Goal: Information Seeking & Learning: Learn about a topic

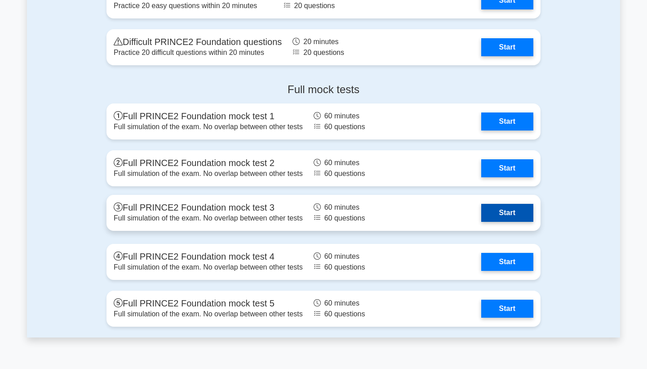
scroll to position [1027, 0]
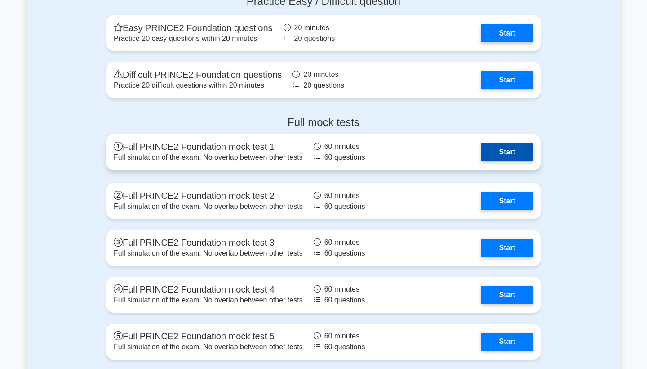
click at [506, 156] on link "Start" at bounding box center [507, 152] width 52 height 18
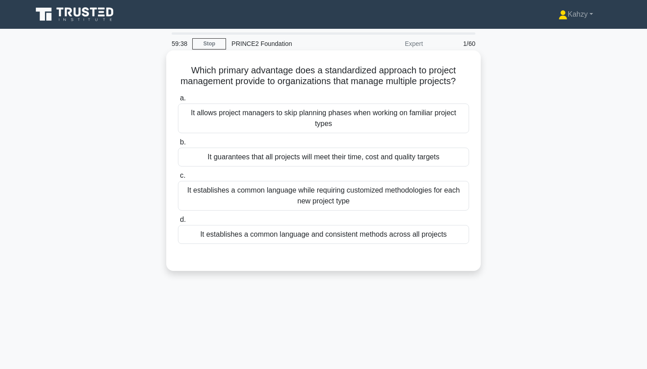
click at [410, 195] on div "It establishes a common language while requiring customized methodologies for e…" at bounding box center [323, 196] width 291 height 30
click at [178, 178] on input "c. It establishes a common language while requiring customized methodologies fo…" at bounding box center [178, 176] width 0 height 6
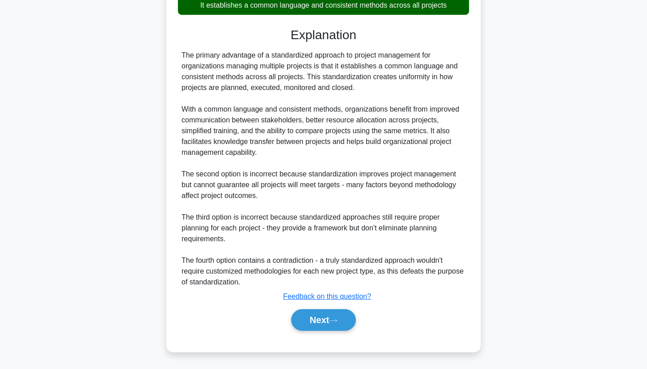
scroll to position [230, 0]
click at [321, 321] on button "Next" at bounding box center [323, 320] width 64 height 22
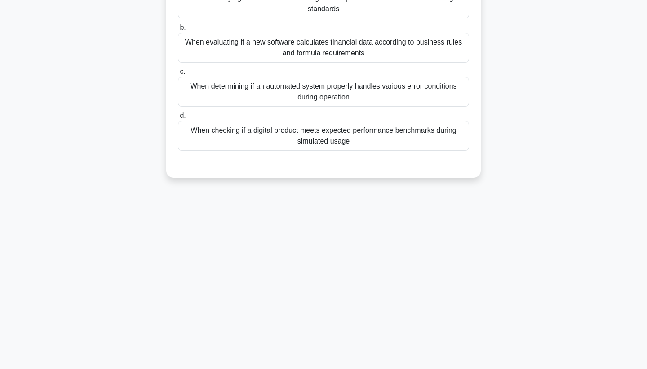
scroll to position [0, 0]
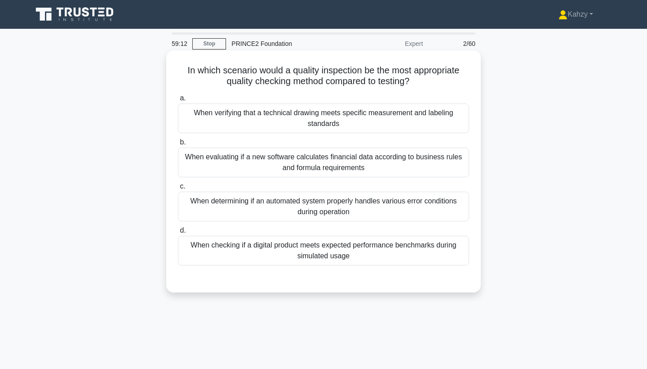
click at [455, 204] on div "When determining if an automated system properly handles various error conditio…" at bounding box center [323, 206] width 291 height 30
click at [178, 189] on input "c. When determining if an automated system properly handles various error condi…" at bounding box center [178, 186] width 0 height 6
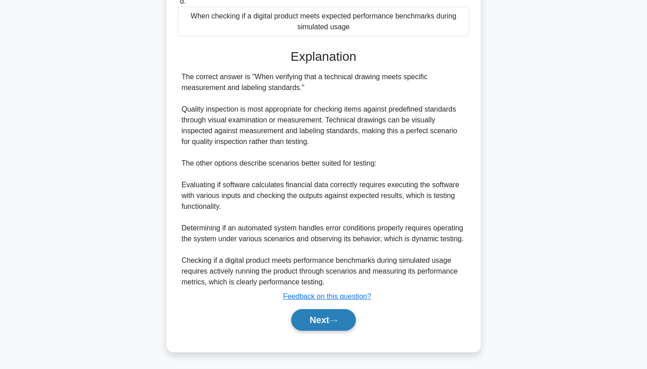
scroll to position [230, 0]
click at [340, 325] on button "Next" at bounding box center [323, 320] width 64 height 22
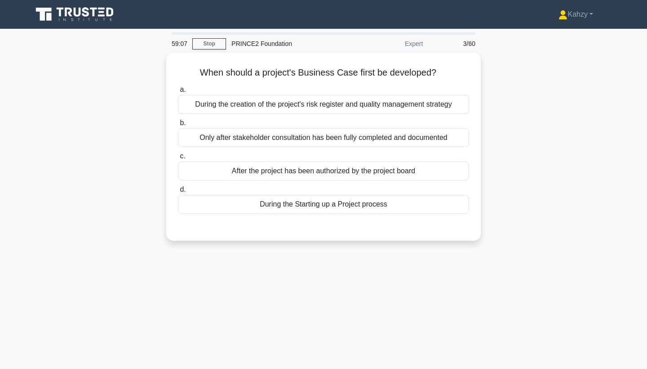
scroll to position [0, 0]
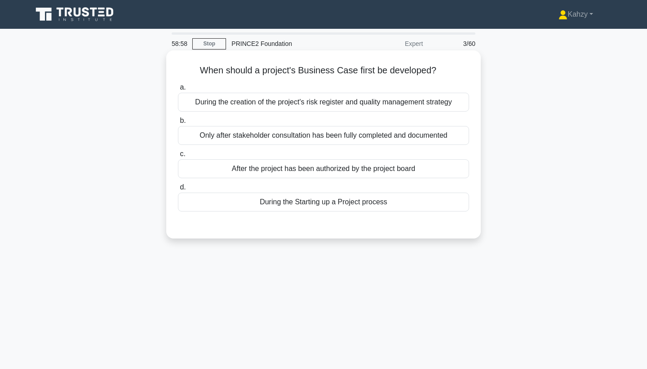
click at [351, 170] on div "After the project has been authorized by the project board" at bounding box center [323, 168] width 291 height 19
click at [178, 157] on input "c. After the project has been authorized by the project board" at bounding box center [178, 154] width 0 height 6
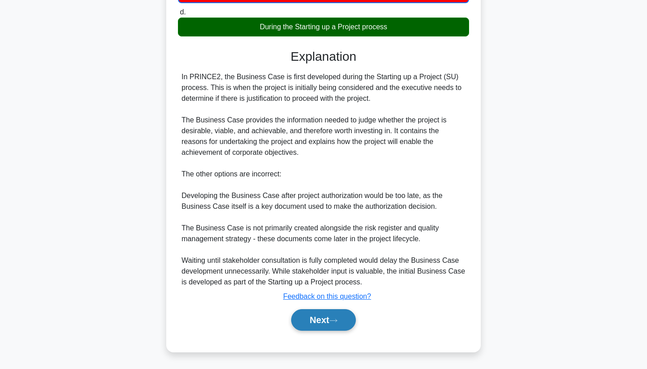
click at [351, 314] on button "Next" at bounding box center [323, 320] width 64 height 22
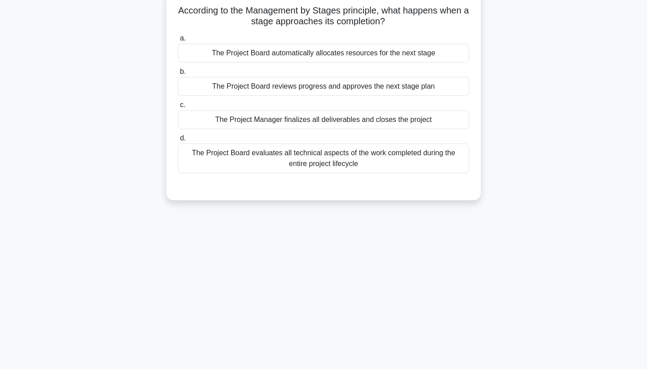
scroll to position [13, 0]
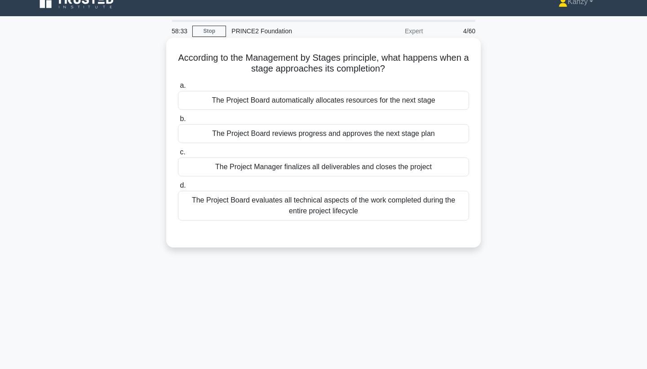
click at [398, 132] on div "The Project Board reviews progress and approves the next stage plan" at bounding box center [323, 133] width 291 height 19
click at [178, 122] on input "b. The Project Board reviews progress and approves the next stage plan" at bounding box center [178, 119] width 0 height 6
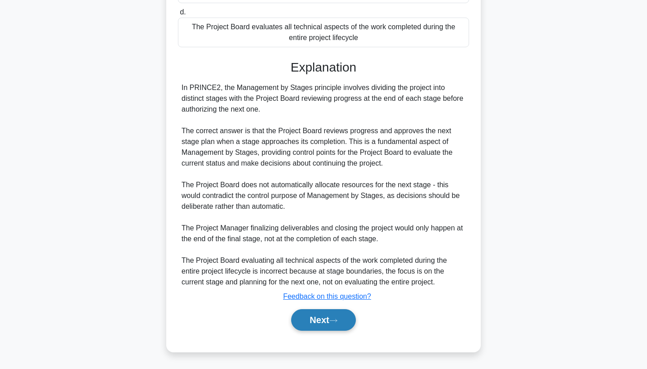
click at [322, 325] on button "Next" at bounding box center [323, 320] width 64 height 22
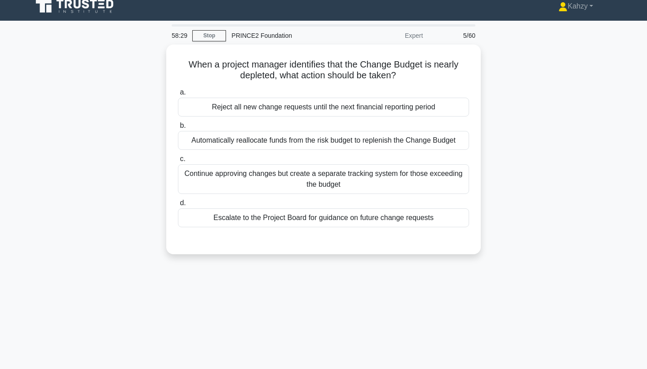
scroll to position [3, 0]
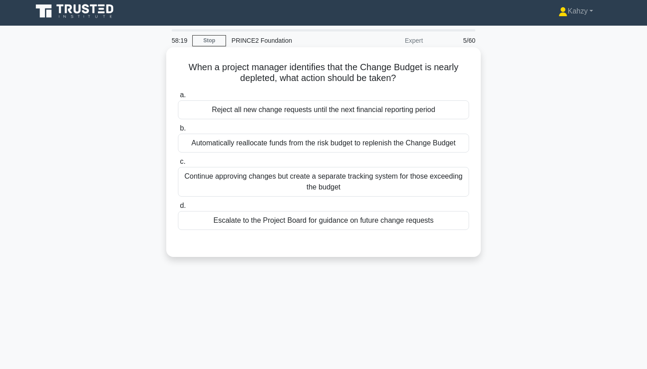
click at [338, 219] on div "Escalate to the Project Board for guidance on future change requests" at bounding box center [323, 220] width 291 height 19
click at [178, 209] on input "d. Escalate to the Project Board for guidance on future change requests" at bounding box center [178, 206] width 0 height 6
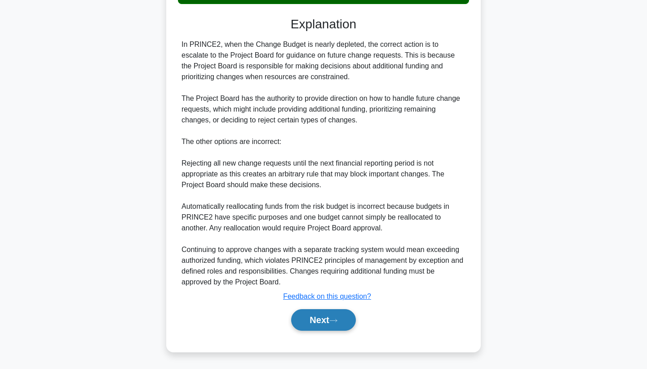
click at [336, 323] on button "Next" at bounding box center [323, 320] width 64 height 22
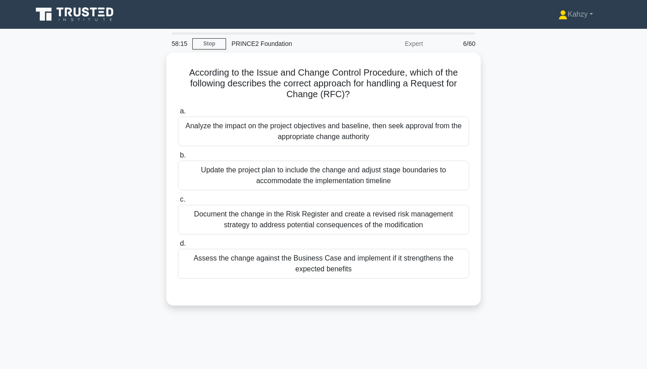
scroll to position [0, 0]
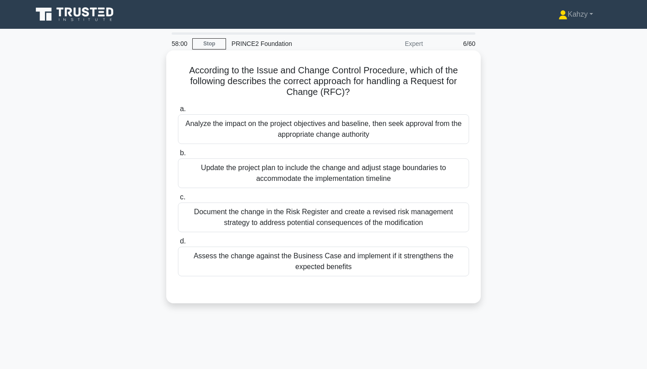
click at [355, 132] on div "Analyze the impact on the project objectives and baseline, then seek approval f…" at bounding box center [323, 129] width 291 height 30
click at [178, 112] on input "a. Analyze the impact on the project objectives and baseline, then seek approva…" at bounding box center [178, 109] width 0 height 6
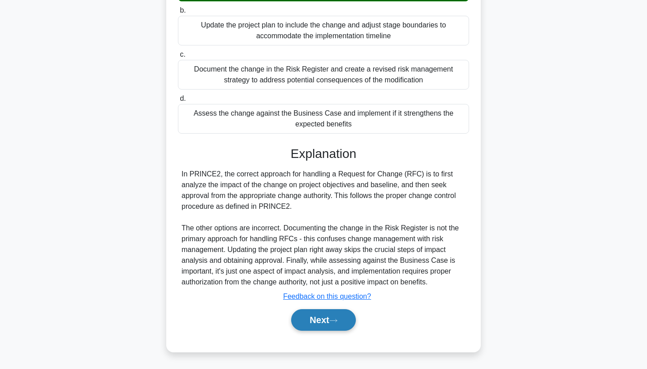
click at [333, 311] on button "Next" at bounding box center [323, 320] width 64 height 22
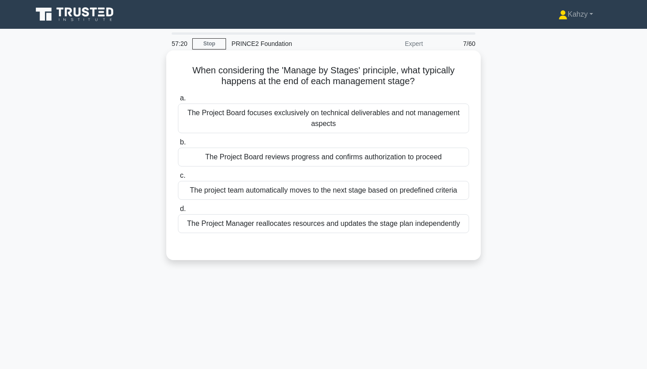
click at [360, 157] on div "The Project Board reviews progress and confirms authorization to proceed" at bounding box center [323, 156] width 291 height 19
click at [178, 145] on input "b. The Project Board reviews progress and confirms authorization to proceed" at bounding box center [178, 142] width 0 height 6
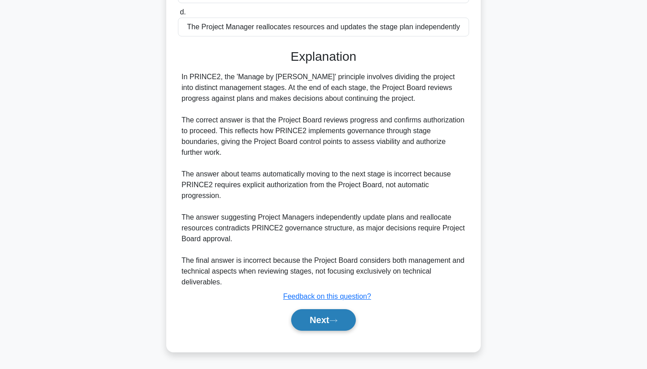
click at [337, 323] on button "Next" at bounding box center [323, 320] width 64 height 22
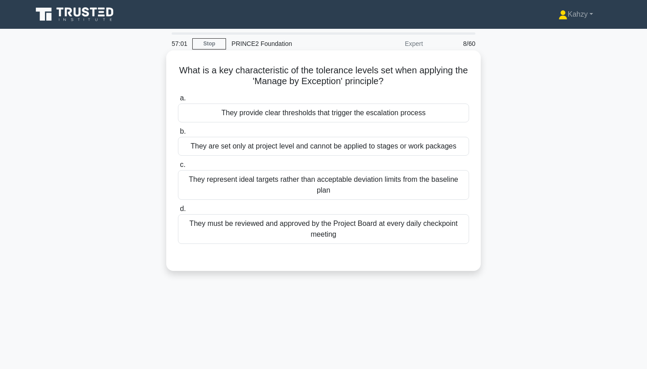
click at [347, 232] on div "They must be reviewed and approved by the Project Board at every daily checkpoi…" at bounding box center [323, 229] width 291 height 30
click at [178, 212] on input "d. They must be reviewed and approved by the Project Board at every daily check…" at bounding box center [178, 209] width 0 height 6
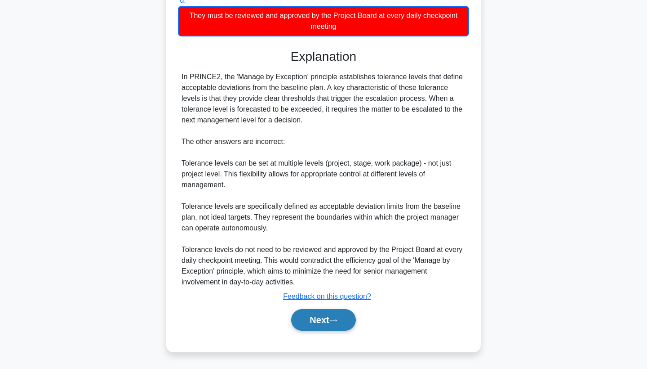
click at [337, 317] on button "Next" at bounding box center [323, 320] width 64 height 22
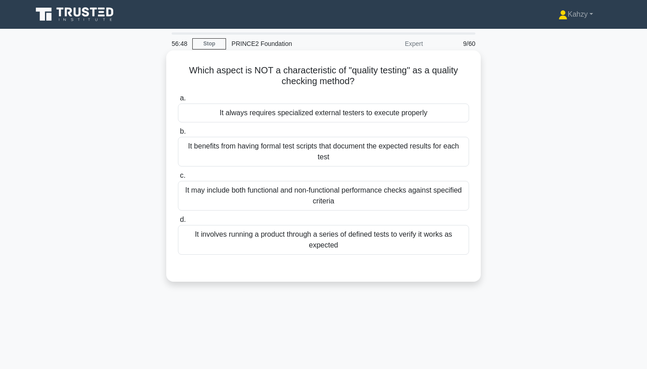
click at [355, 113] on div "It always requires specialized external testers to execute properly" at bounding box center [323, 112] width 291 height 19
click at [178, 101] on input "a. It always requires specialized external testers to execute properly" at bounding box center [178, 98] width 0 height 6
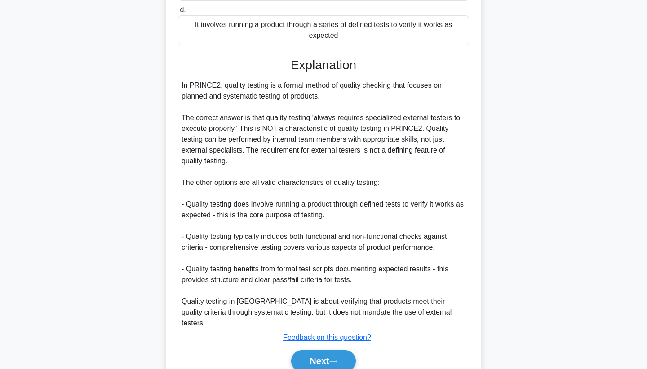
scroll to position [211, 0]
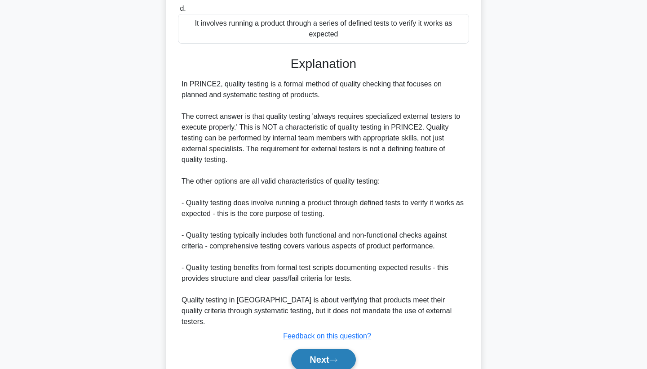
click at [342, 352] on button "Next" at bounding box center [323, 359] width 64 height 22
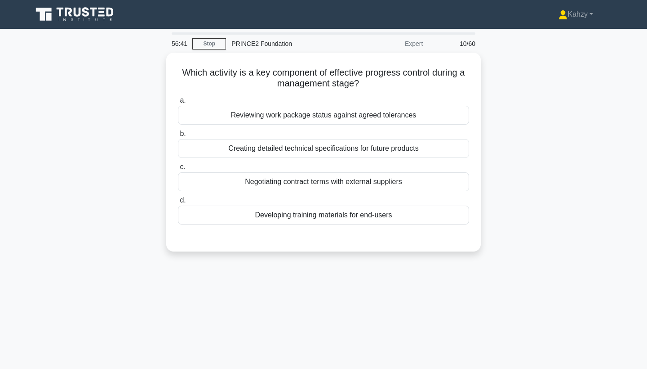
scroll to position [0, 0]
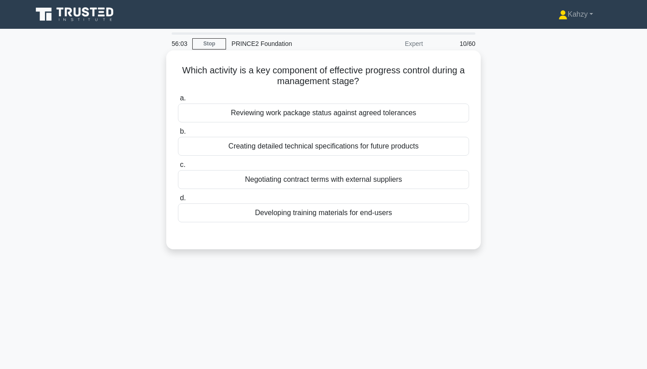
click at [444, 120] on div "Reviewing work package status against agreed tolerances" at bounding box center [323, 112] width 291 height 19
click at [178, 101] on input "a. Reviewing work package status against agreed tolerances" at bounding box center [178, 98] width 0 height 6
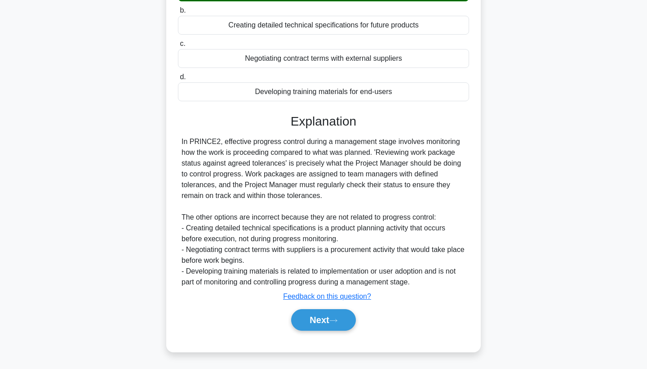
scroll to position [121, 0]
click at [347, 321] on button "Next" at bounding box center [323, 320] width 64 height 22
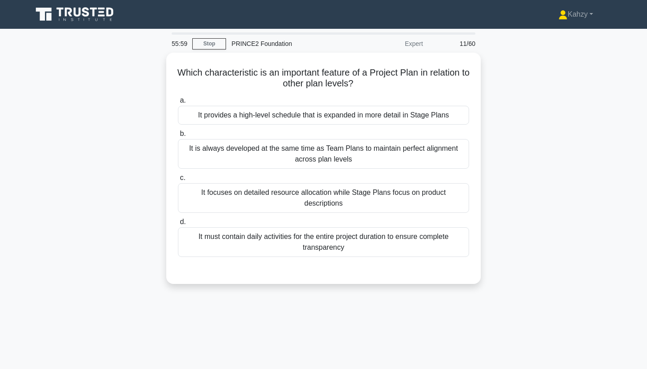
scroll to position [0, 0]
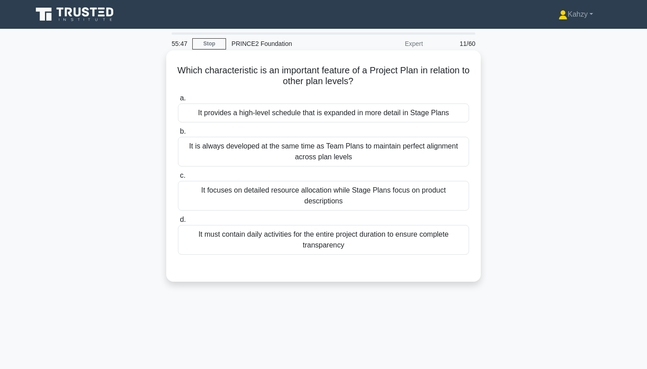
click at [342, 112] on div "It provides a high-level schedule that is expanded in more detail in Stage Plans" at bounding box center [323, 112] width 291 height 19
click at [178, 101] on input "a. It provides a high-level schedule that is expanded in more detail in Stage P…" at bounding box center [178, 98] width 0 height 6
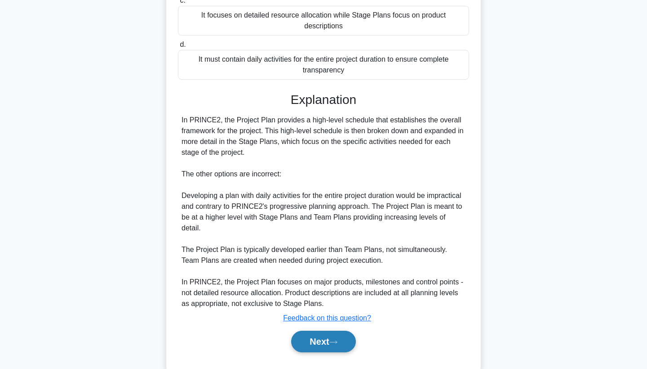
click at [355, 330] on button "Next" at bounding box center [323, 341] width 64 height 22
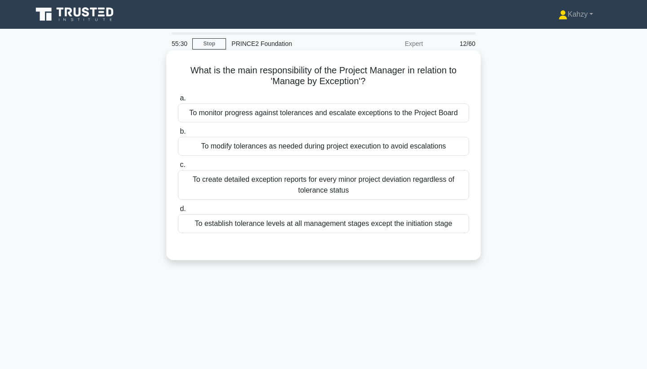
click at [457, 109] on div "To monitor progress against tolerances and escalate exceptions to the Project B…" at bounding box center [323, 112] width 291 height 19
click at [178, 101] on input "a. To monitor progress against tolerances and escalate exceptions to the Projec…" at bounding box center [178, 98] width 0 height 6
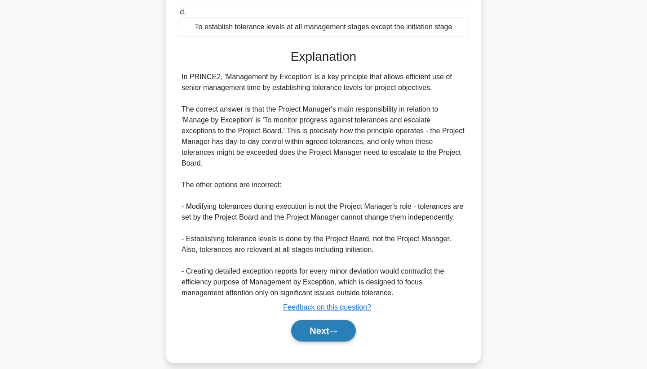
click at [324, 321] on button "Next" at bounding box center [323, 331] width 64 height 22
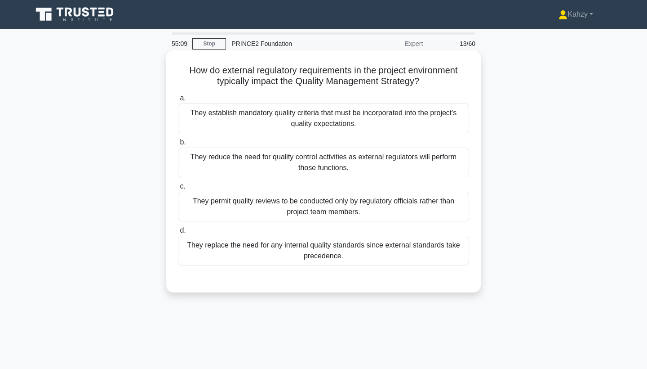
click at [372, 112] on div "They establish mandatory quality criteria that must be incorporated into the pr…" at bounding box center [323, 118] width 291 height 30
click at [178, 101] on input "a. They establish mandatory quality criteria that must be incorporated into the…" at bounding box center [178, 98] width 0 height 6
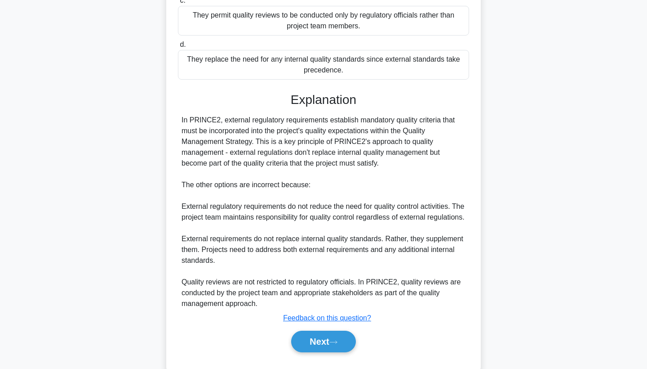
scroll to position [199, 0]
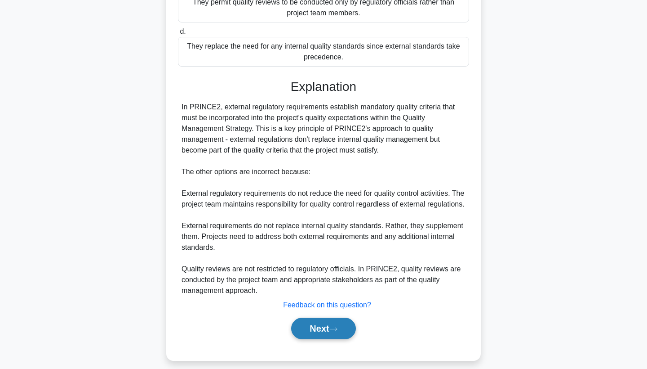
click at [346, 333] on button "Next" at bounding box center [323, 328] width 64 height 22
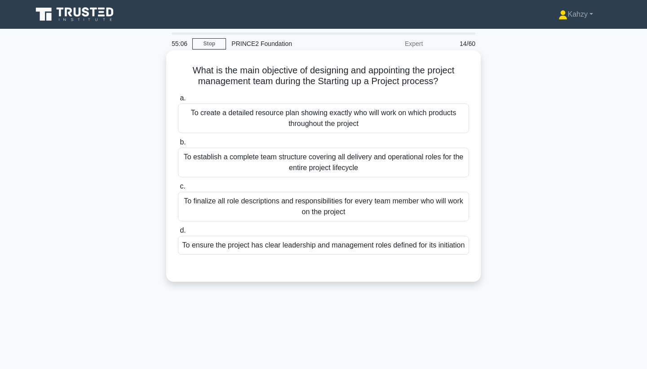
scroll to position [0, 0]
click at [334, 212] on div "To finalize all role descriptions and responsibilities for every team member wh…" at bounding box center [323, 206] width 291 height 30
click at [178, 189] on input "c. To finalize all role descriptions and responsibilities for every team member…" at bounding box center [178, 186] width 0 height 6
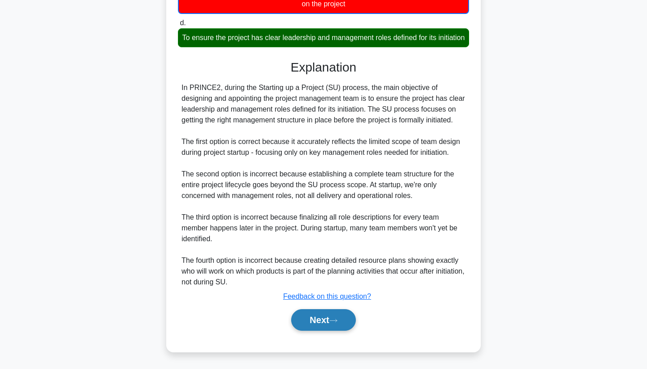
click at [330, 314] on button "Next" at bounding box center [323, 320] width 64 height 22
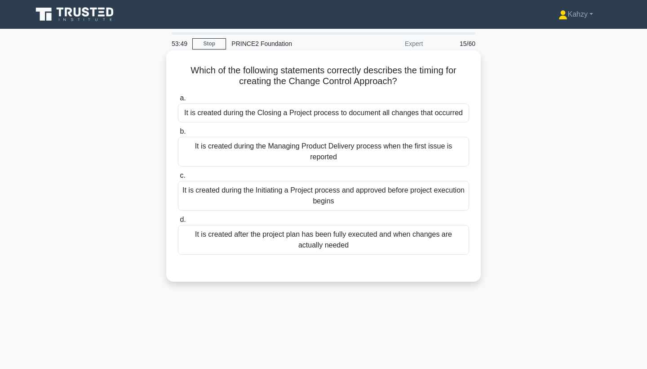
click at [443, 199] on div "It is created during the Initiating a Project process and approved before proje…" at bounding box center [323, 196] width 291 height 30
click at [178, 178] on input "c. It is created during the Initiating a Project process and approved before pr…" at bounding box center [178, 176] width 0 height 6
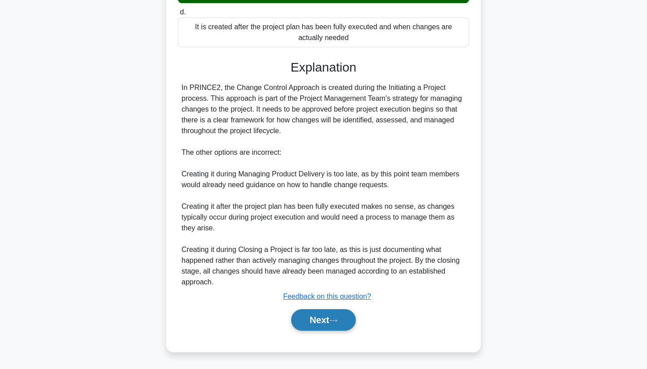
click at [333, 328] on button "Next" at bounding box center [323, 320] width 64 height 22
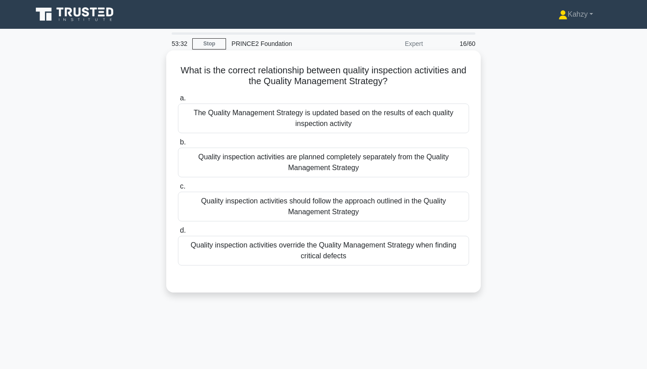
click at [371, 195] on div "Quality inspection activities should follow the approach outlined in the Qualit…" at bounding box center [323, 206] width 291 height 30
click at [178, 189] on input "c. Quality inspection activities should follow the approach outlined in the Qua…" at bounding box center [178, 186] width 0 height 6
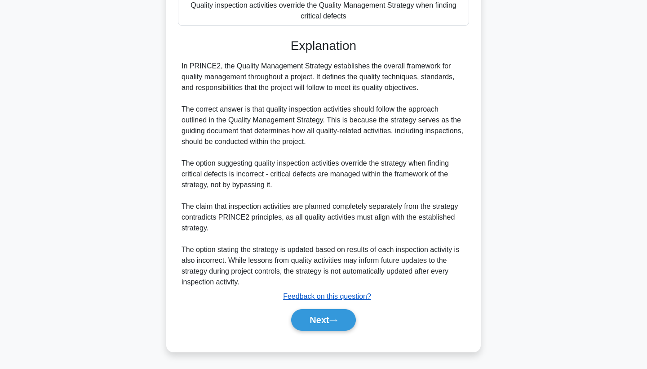
scroll to position [240, 0]
click at [333, 320] on icon at bounding box center [333, 320] width 8 height 5
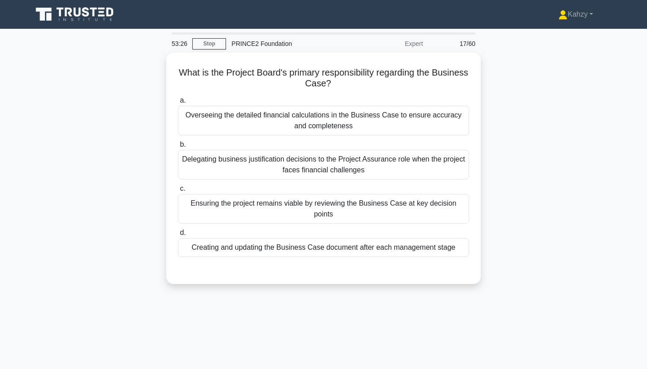
scroll to position [0, 0]
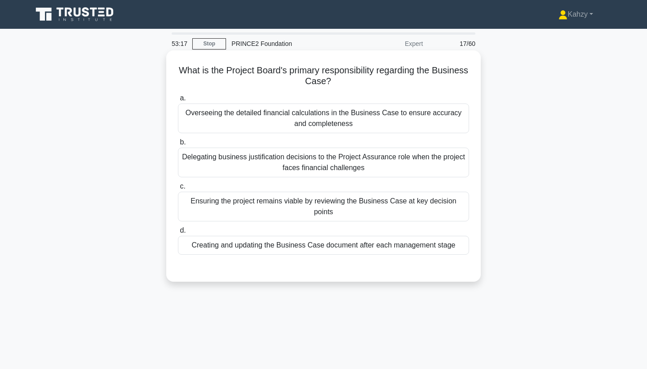
click at [370, 209] on div "Ensuring the project remains viable by reviewing the Business Case at key decis…" at bounding box center [323, 206] width 291 height 30
click at [178, 189] on input "c. Ensuring the project remains viable by reviewing the Business Case at key de…" at bounding box center [178, 186] width 0 height 6
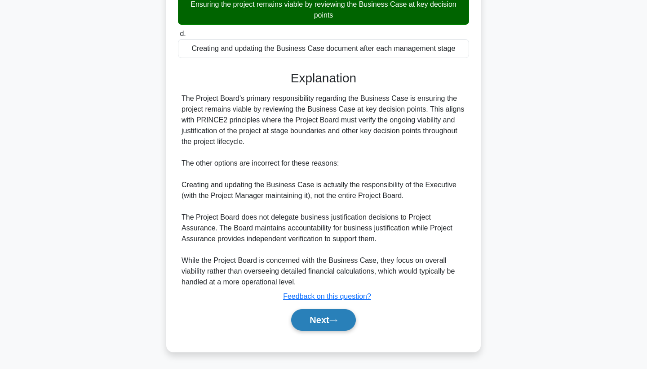
click at [325, 321] on button "Next" at bounding box center [323, 320] width 64 height 22
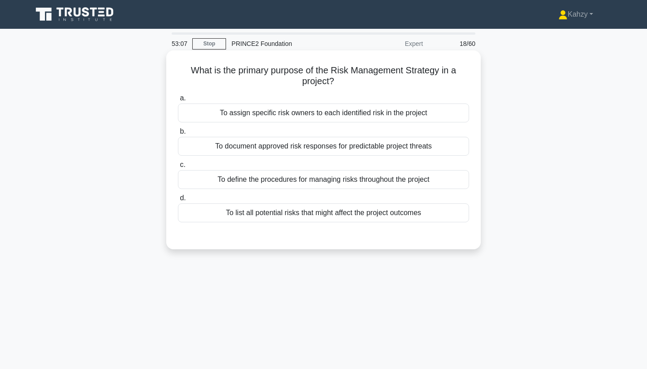
click at [349, 185] on div "To define the procedures for managing risks throughout the project" at bounding box center [323, 179] width 291 height 19
click at [178, 168] on input "c. To define the procedures for managing risks throughout the project" at bounding box center [178, 165] width 0 height 6
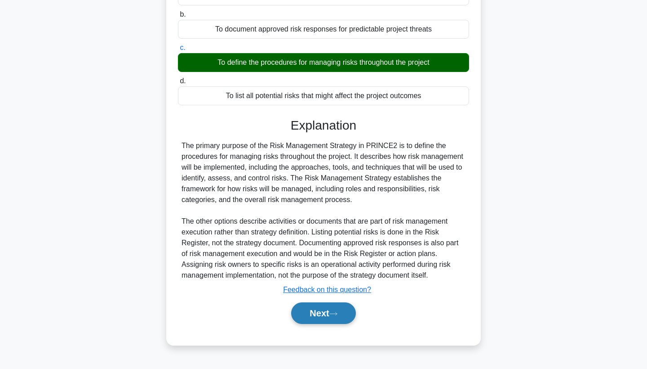
scroll to position [117, 0]
click at [333, 318] on button "Next" at bounding box center [323, 313] width 64 height 22
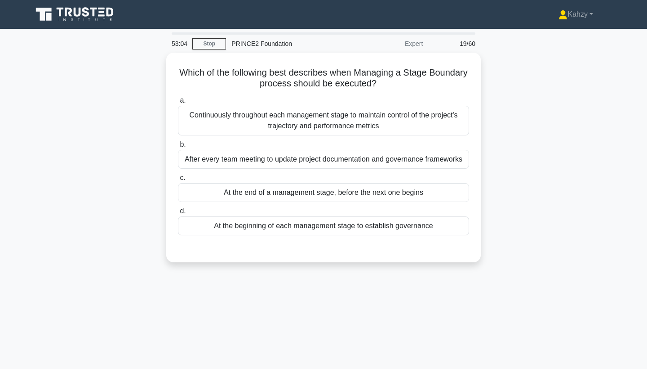
scroll to position [0, 0]
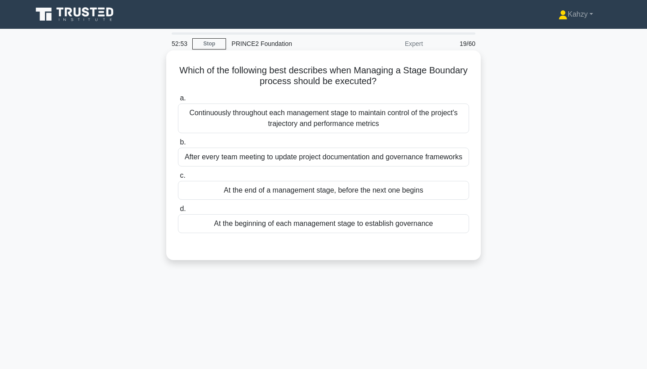
click at [341, 133] on div "Continuously throughout each management stage to maintain control of the projec…" at bounding box center [323, 118] width 291 height 30
click at [178, 101] on input "a. Continuously throughout each management stage to maintain control of the pro…" at bounding box center [178, 98] width 0 height 6
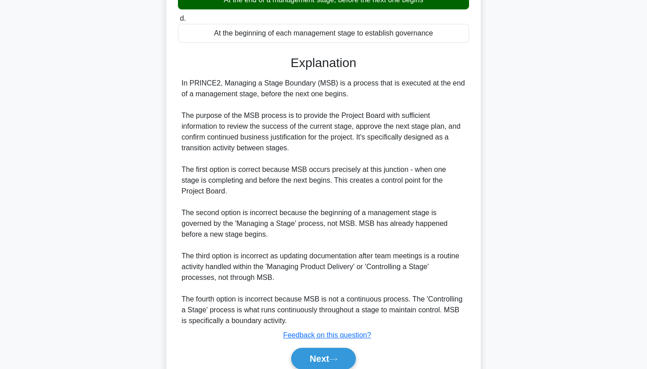
scroll to position [207, 0]
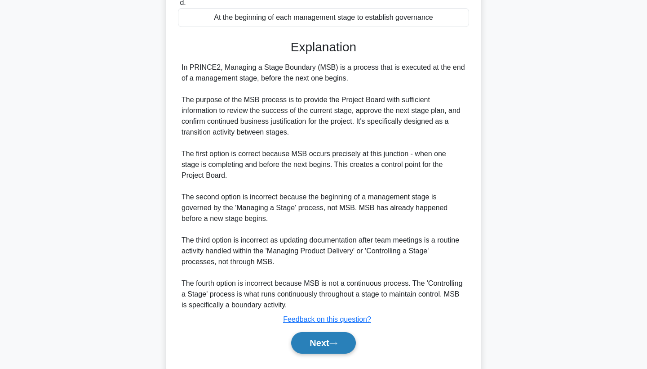
click at [321, 342] on button "Next" at bounding box center [323, 343] width 64 height 22
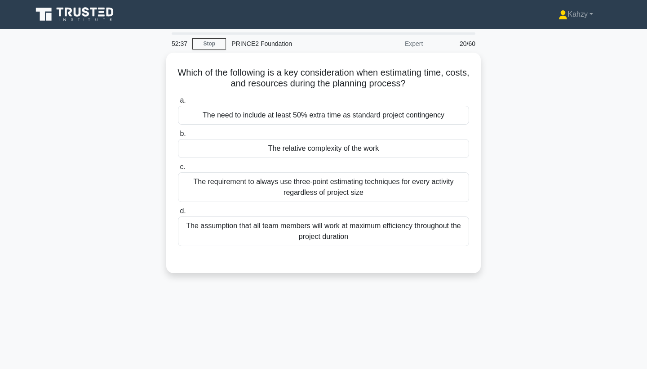
scroll to position [0, 0]
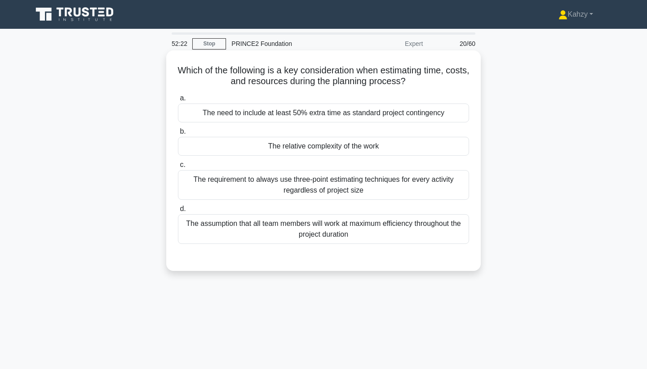
click at [351, 151] on div "The relative complexity of the work" at bounding box center [323, 146] width 291 height 19
click at [178, 134] on input "b. The relative complexity of the work" at bounding box center [178, 132] width 0 height 6
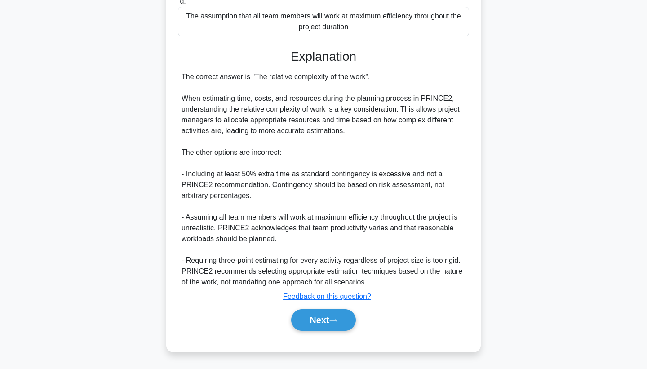
scroll to position [207, 0]
click at [328, 326] on button "Next" at bounding box center [323, 320] width 64 height 22
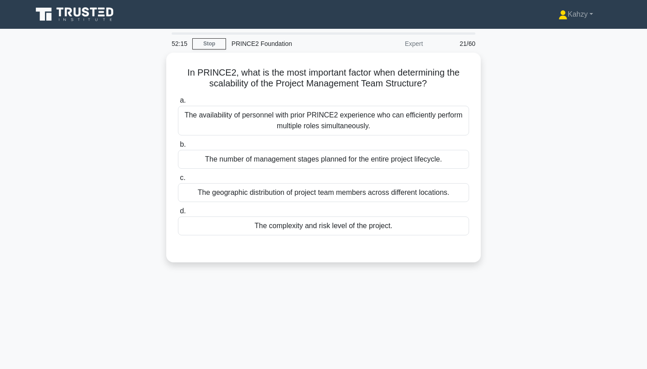
scroll to position [0, 0]
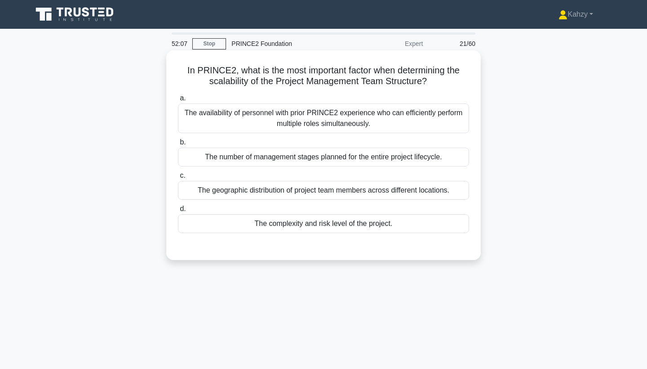
click at [340, 228] on div "The complexity and risk level of the project." at bounding box center [323, 223] width 291 height 19
click at [178, 212] on input "d. The complexity and risk level of the project." at bounding box center [178, 209] width 0 height 6
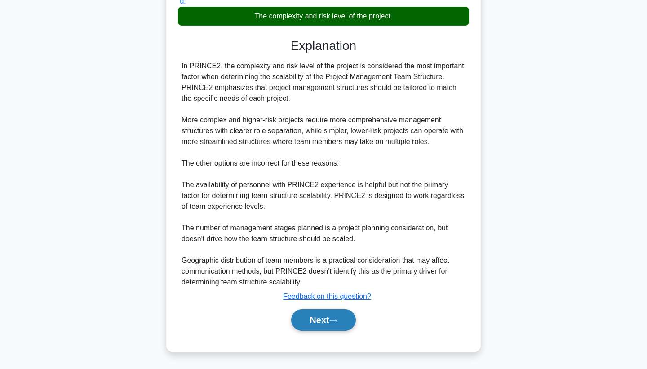
click at [350, 318] on button "Next" at bounding box center [323, 320] width 64 height 22
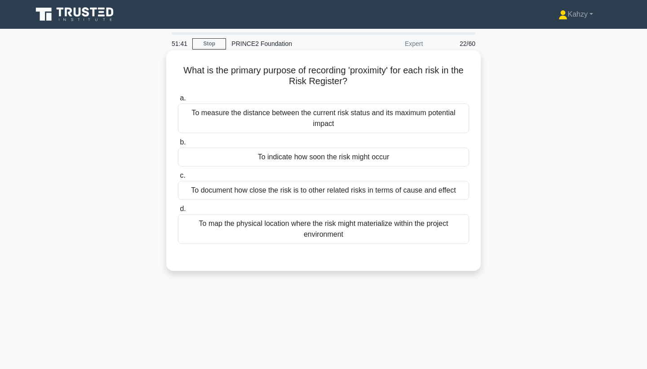
click at [441, 181] on div "To document how close the risk is to other related risks in terms of cause and …" at bounding box center [323, 190] width 291 height 19
click at [178, 178] on input "c. To document how close the risk is to other related risks in terms of cause a…" at bounding box center [178, 176] width 0 height 6
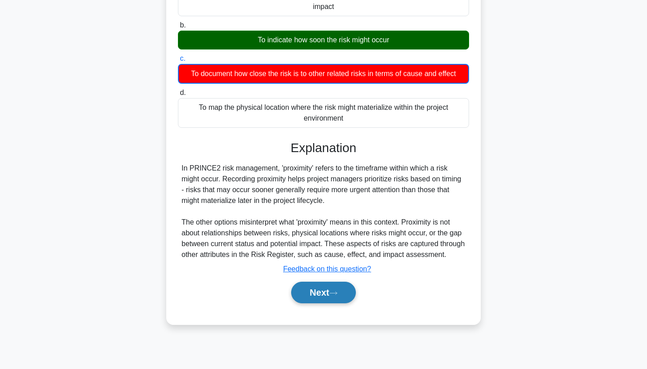
scroll to position [117, 0]
click at [336, 303] on button "Next" at bounding box center [323, 292] width 64 height 22
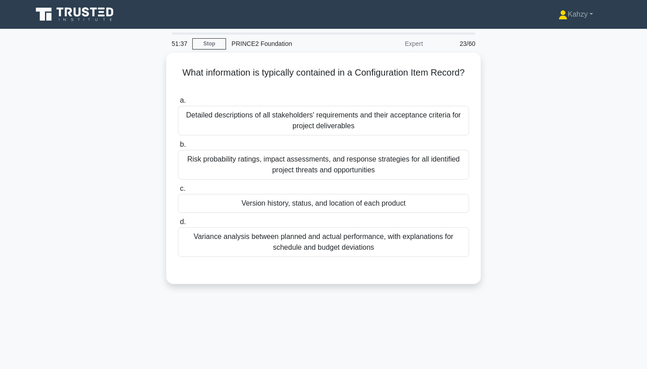
scroll to position [0, 0]
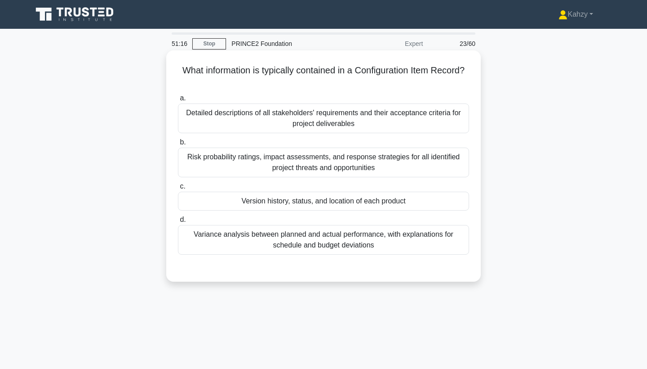
click at [426, 125] on div "Detailed descriptions of all stakeholders' requirements and their acceptance cr…" at bounding box center [323, 118] width 291 height 30
click at [178, 101] on input "a. Detailed descriptions of all stakeholders' requirements and their acceptance…" at bounding box center [178, 98] width 0 height 6
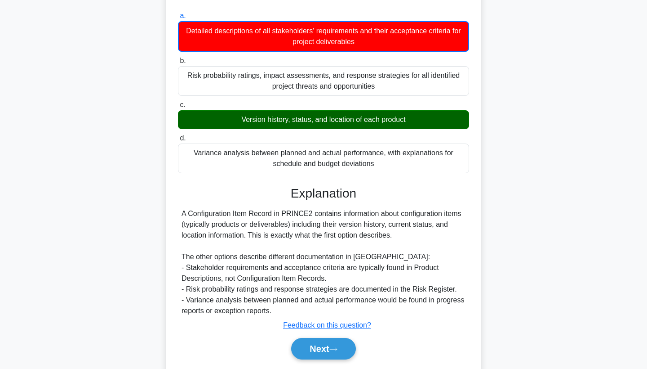
scroll to position [94, 0]
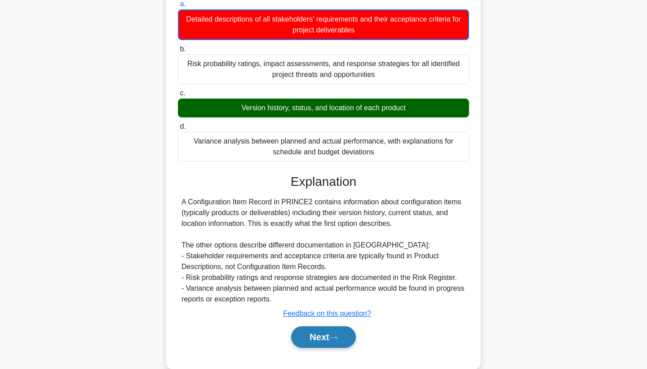
click at [331, 341] on button "Next" at bounding box center [323, 337] width 64 height 22
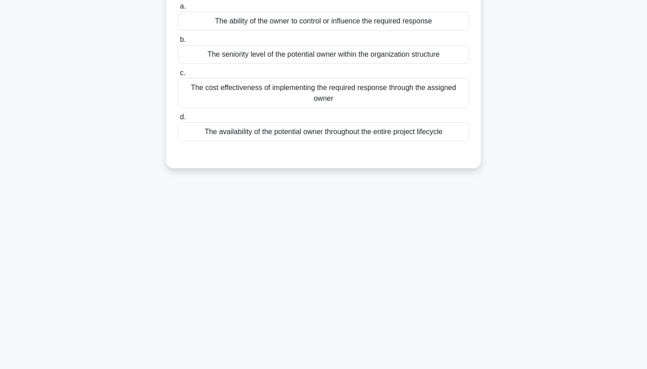
click at [331, 342] on div "51:12 Stop PRINCE2 Foundation Expert 24/60 When developing a risk response acti…" at bounding box center [323, 162] width 593 height 449
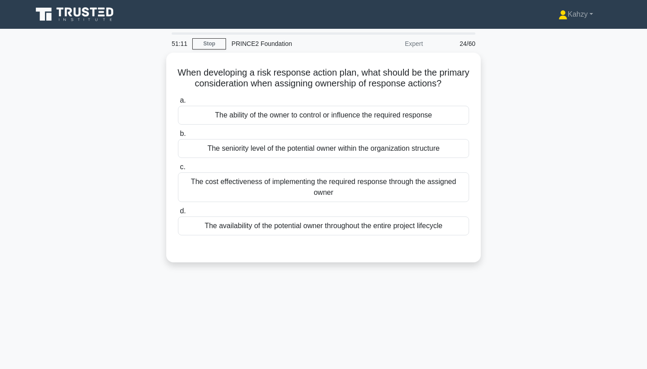
scroll to position [0, 0]
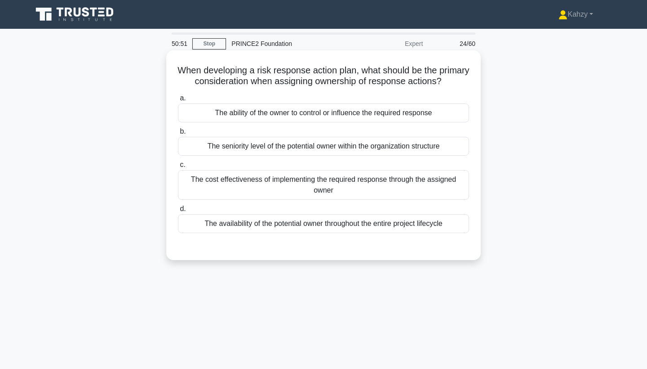
click at [316, 113] on div "The ability of the owner to control or influence the required response" at bounding box center [323, 112] width 291 height 19
click at [178, 101] on input "a. The ability of the owner to control or influence the required response" at bounding box center [178, 98] width 0 height 6
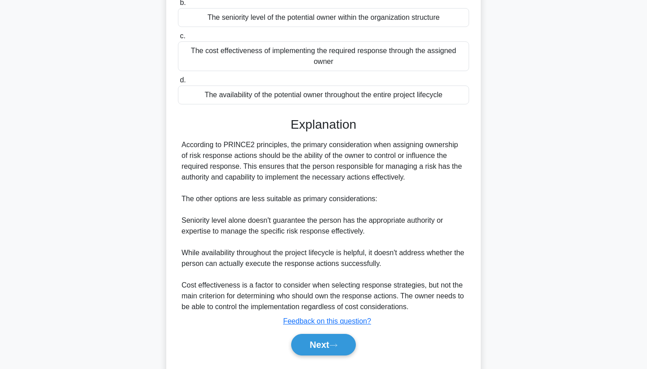
scroll to position [132, 0]
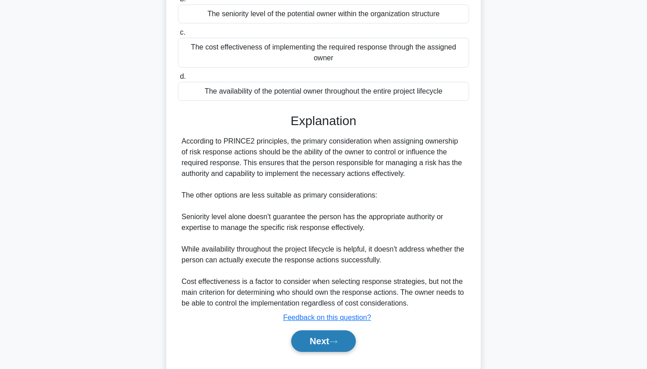
click at [333, 338] on button "Next" at bounding box center [323, 341] width 64 height 22
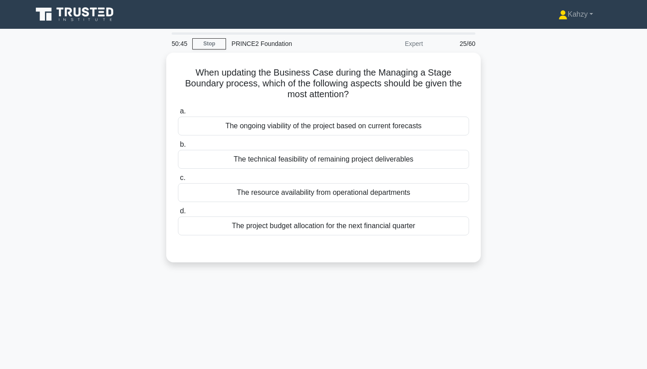
scroll to position [0, 0]
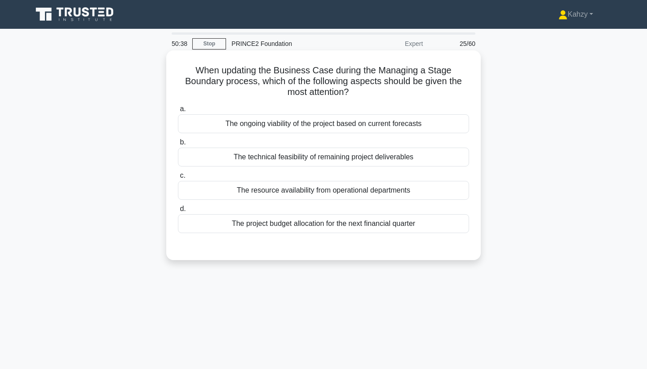
click at [378, 120] on div "The ongoing viability of the project based on current forecasts" at bounding box center [323, 123] width 291 height 19
click at [178, 112] on input "a. The ongoing viability of the project based on current forecasts" at bounding box center [178, 109] width 0 height 6
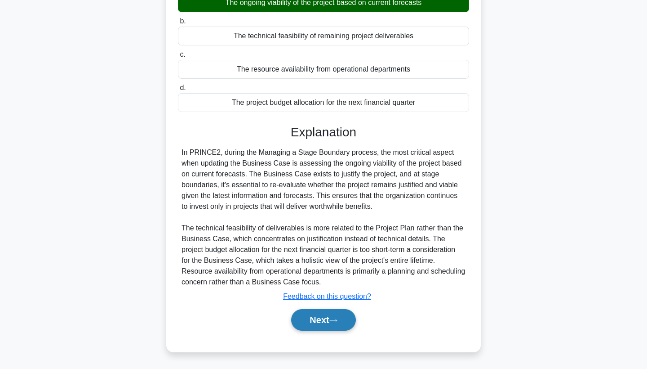
click at [328, 316] on button "Next" at bounding box center [323, 320] width 64 height 22
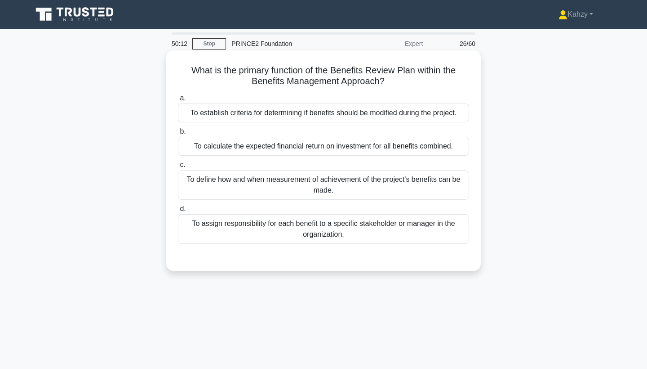
click at [309, 178] on div "To define how and when measurement of achievement of the project's benefits can…" at bounding box center [323, 185] width 291 height 30
click at [178, 168] on input "c. To define how and when measurement of achievement of the project's benefits …" at bounding box center [178, 165] width 0 height 6
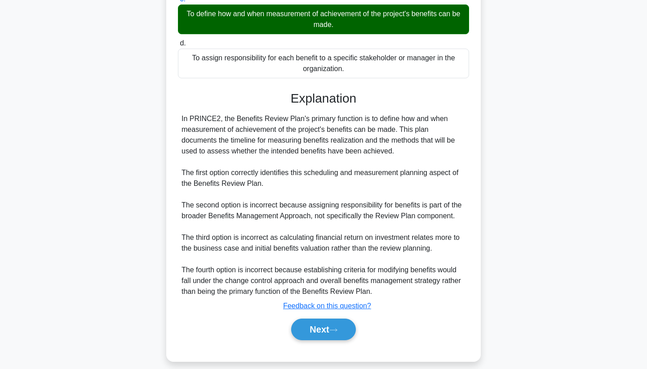
scroll to position [175, 0]
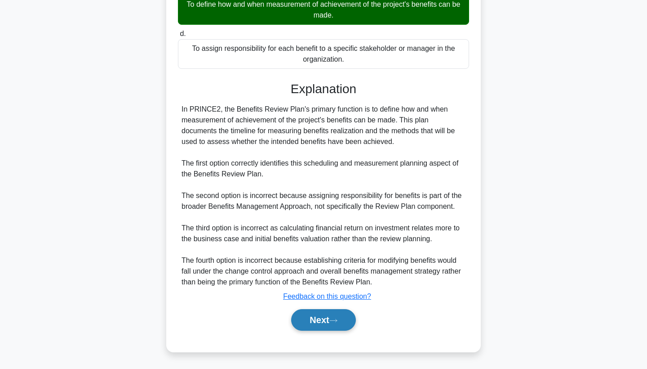
click at [314, 324] on button "Next" at bounding box center [323, 320] width 64 height 22
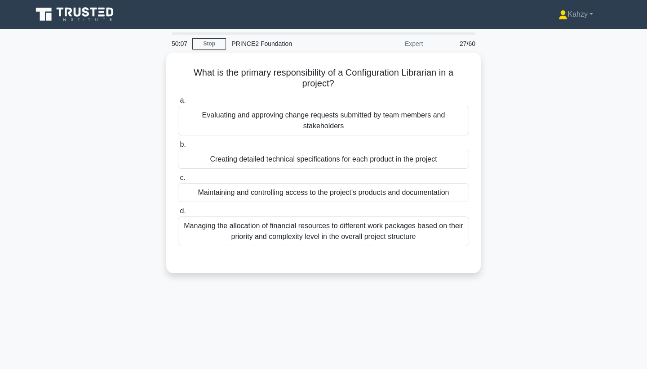
scroll to position [0, 0]
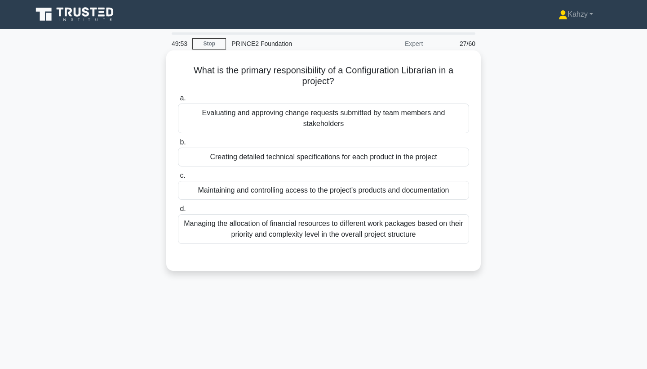
click at [432, 154] on div "Creating detailed technical specifications for each product in the project" at bounding box center [323, 156] width 291 height 19
click at [178, 145] on input "b. Creating detailed technical specifications for each product in the project" at bounding box center [178, 142] width 0 height 6
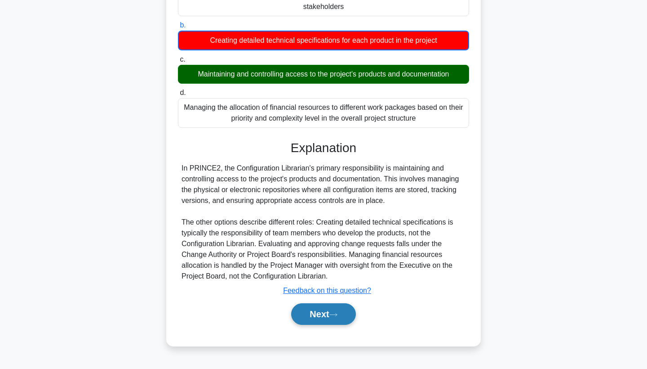
scroll to position [117, 0]
click at [345, 305] on button "Next" at bounding box center [323, 314] width 64 height 22
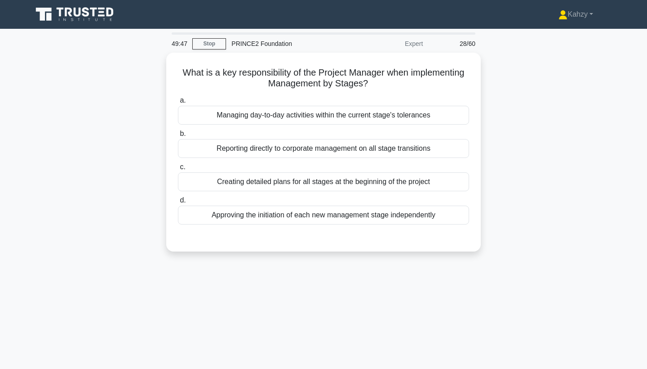
scroll to position [0, 0]
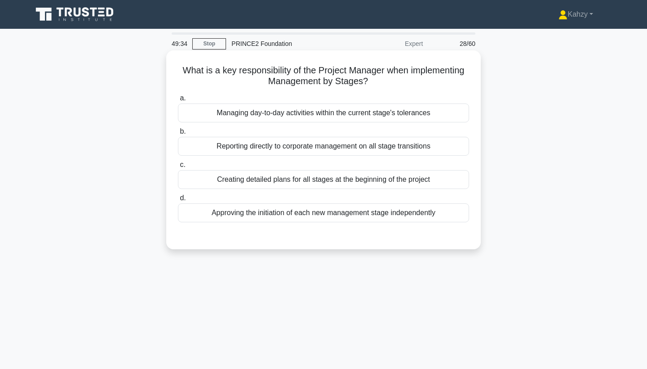
click at [405, 119] on div "Managing day-to-day activities within the current stage's tolerances" at bounding box center [323, 112] width 291 height 19
click at [178, 101] on input "a. Managing day-to-day activities within the current stage's tolerances" at bounding box center [178, 98] width 0 height 6
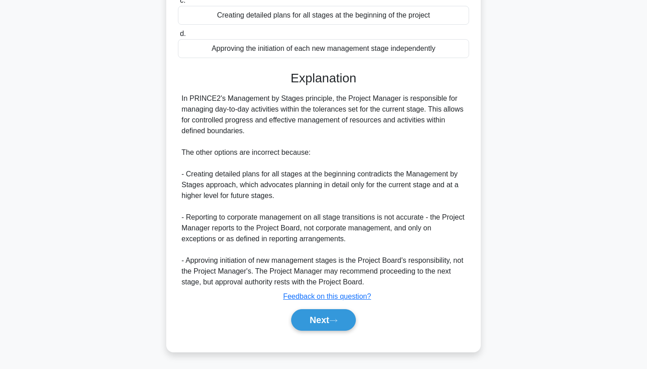
scroll to position [164, 0]
click at [342, 327] on button "Next" at bounding box center [323, 320] width 64 height 22
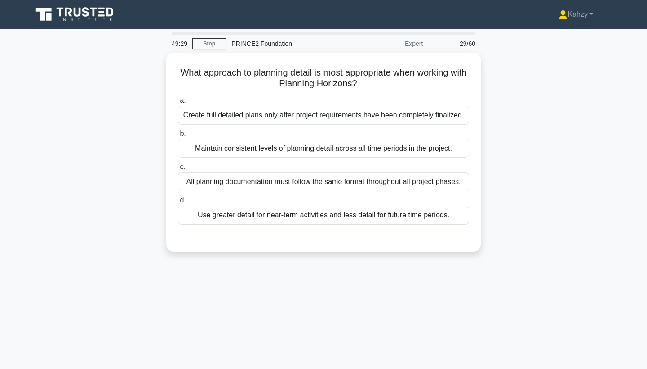
scroll to position [0, 0]
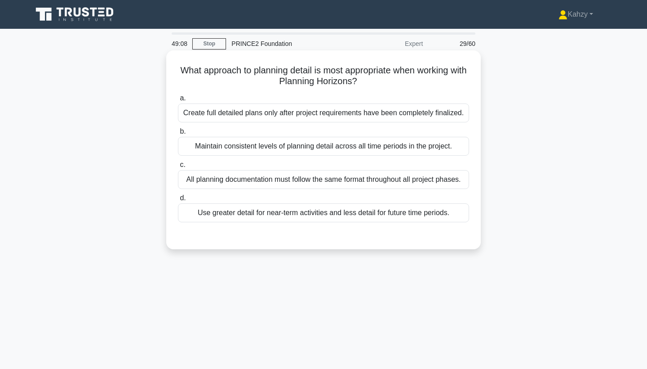
click at [388, 140] on div "Maintain consistent levels of planning detail across all time periods in the pr…" at bounding box center [323, 146] width 291 height 19
click at [178, 134] on input "b. Maintain consistent levels of planning detail across all time periods in the…" at bounding box center [178, 132] width 0 height 6
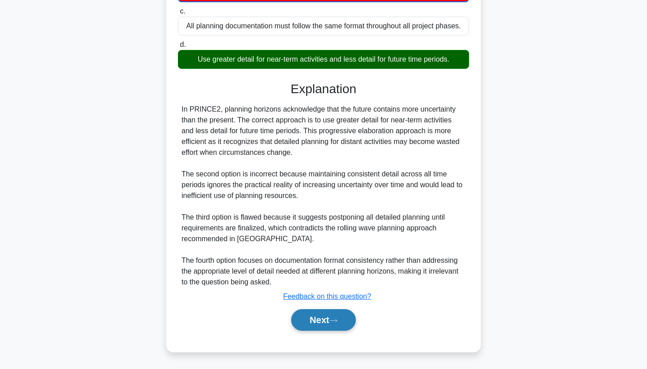
click at [330, 315] on button "Next" at bounding box center [323, 320] width 64 height 22
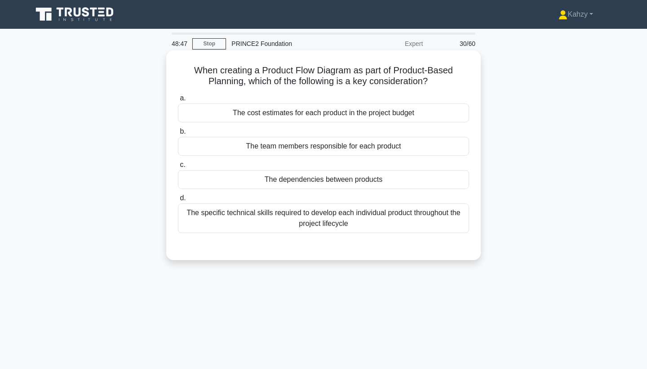
click at [395, 182] on div "The dependencies between products" at bounding box center [323, 179] width 291 height 19
click at [178, 168] on input "c. The dependencies between products" at bounding box center [178, 165] width 0 height 6
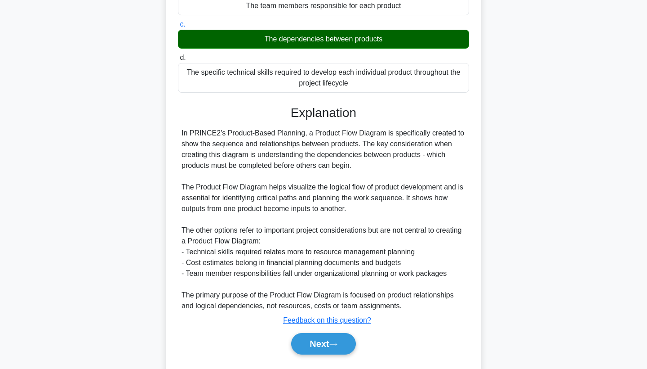
scroll to position [147, 0]
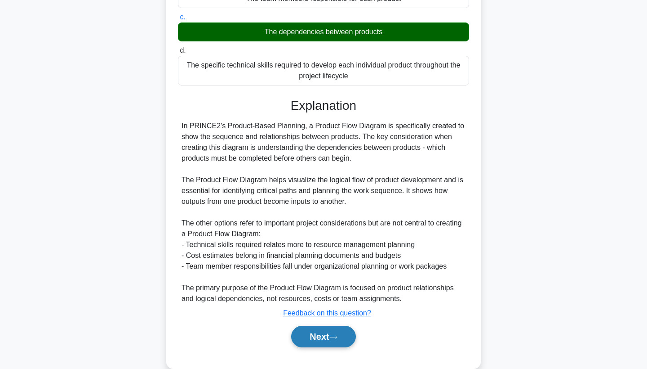
click at [311, 342] on button "Next" at bounding box center [323, 336] width 64 height 22
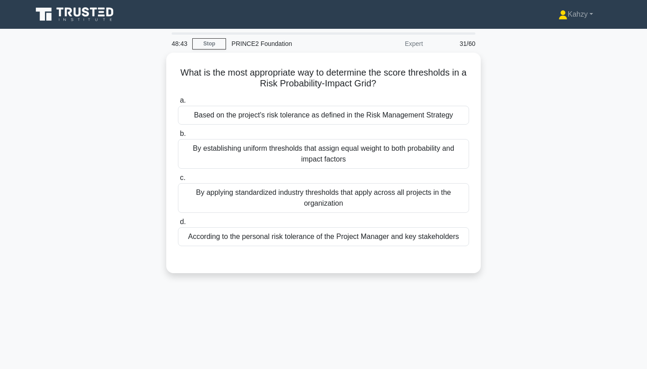
scroll to position [0, 0]
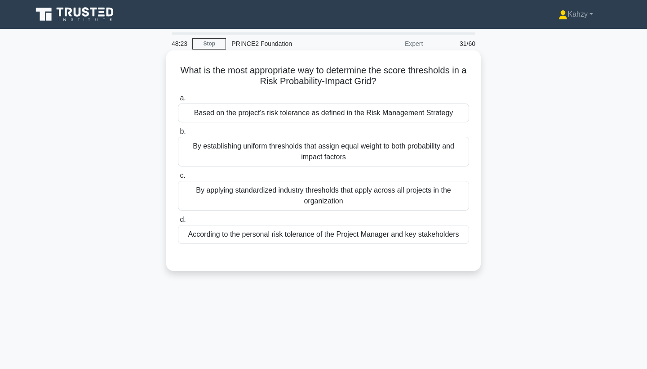
click at [396, 114] on div "Based on the project's risk tolerance as defined in the Risk Management Strategy" at bounding box center [323, 112] width 291 height 19
click at [178, 101] on input "a. Based on the project's risk tolerance as defined in the Risk Management Stra…" at bounding box center [178, 98] width 0 height 6
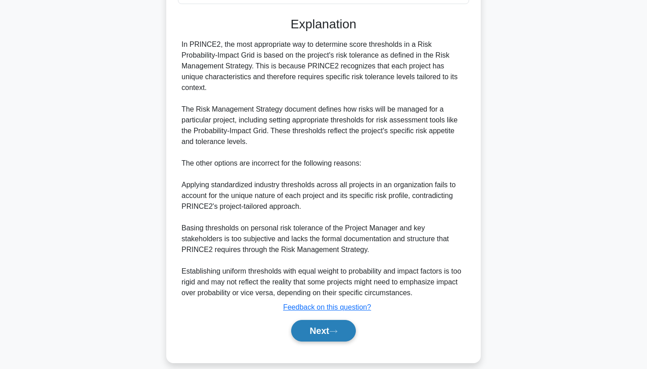
click at [334, 329] on icon at bounding box center [333, 331] width 8 height 5
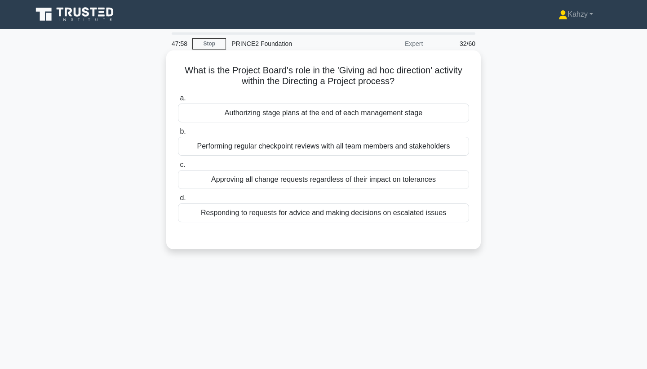
click at [342, 213] on div "Responding to requests for advice and making decisions on escalated issues" at bounding box center [323, 212] width 291 height 19
click at [178, 201] on input "d. Responding to requests for advice and making decisions on escalated issues" at bounding box center [178, 198] width 0 height 6
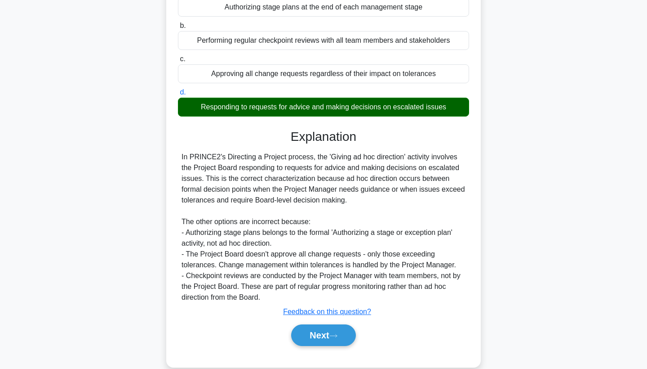
scroll to position [112, 0]
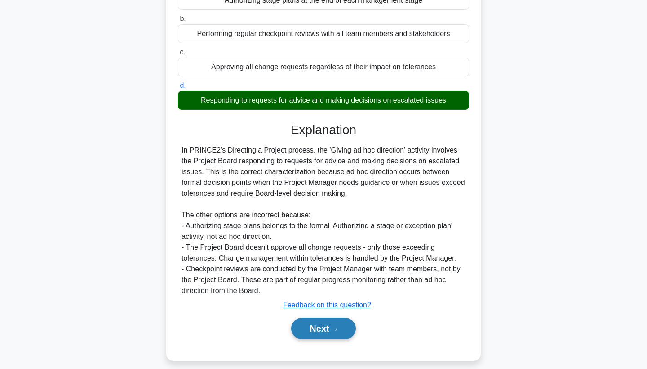
click at [346, 328] on button "Next" at bounding box center [323, 328] width 64 height 22
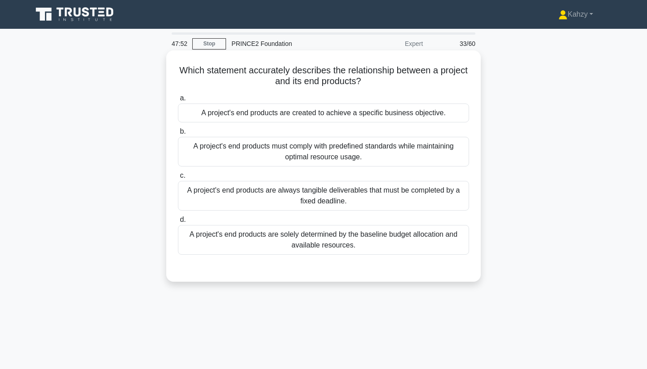
scroll to position [0, 0]
click at [420, 164] on div "A project's end products must comply with predefined standards while maintainin…" at bounding box center [323, 152] width 291 height 30
click at [178, 134] on input "b. A project's end products must comply with predefined standards while maintai…" at bounding box center [178, 132] width 0 height 6
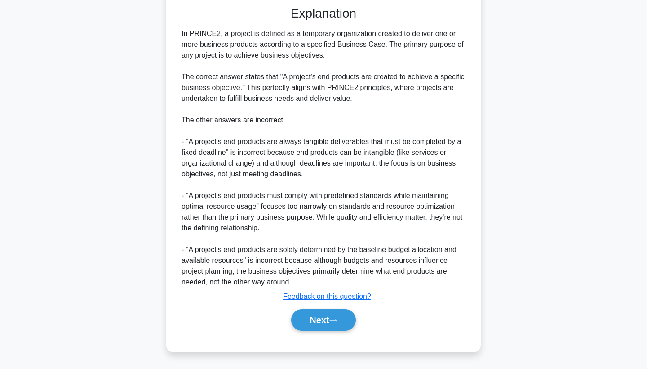
scroll to position [262, 0]
click at [343, 321] on button "Next" at bounding box center [323, 320] width 64 height 22
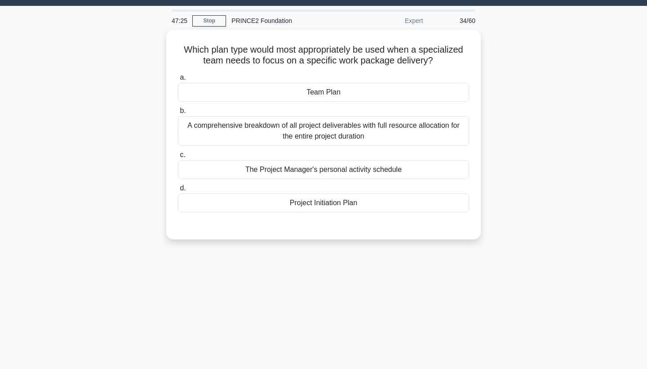
scroll to position [22, 0]
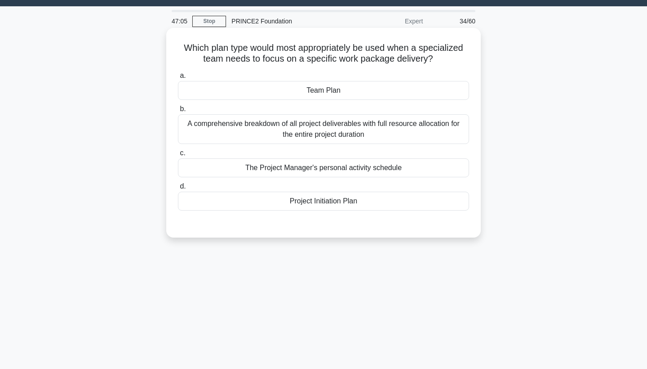
click at [329, 205] on div "Project Initiation Plan" at bounding box center [323, 200] width 291 height 19
click at [178, 189] on input "d. Project Initiation Plan" at bounding box center [178, 186] width 0 height 6
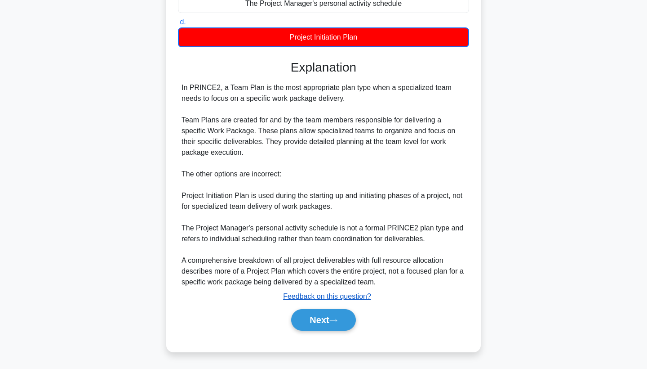
scroll to position [187, 0]
click at [334, 311] on button "Next" at bounding box center [323, 320] width 64 height 22
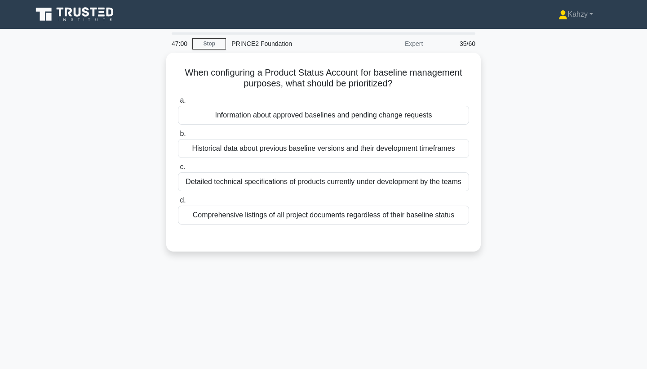
scroll to position [0, 0]
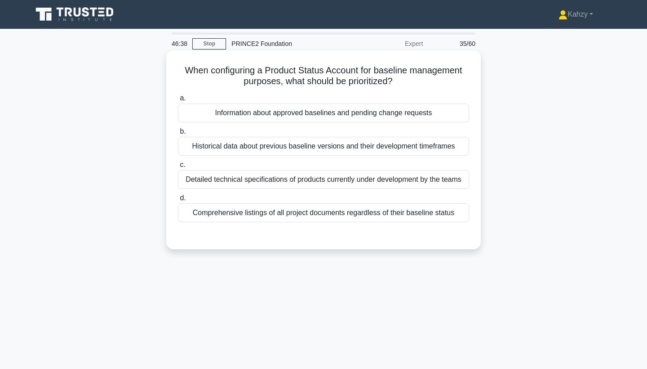
click at [299, 146] on div "Historical data about previous baseline versions and their development timefram…" at bounding box center [323, 146] width 291 height 19
click at [178, 134] on input "b. Historical data about previous baseline versions and their development timef…" at bounding box center [178, 132] width 0 height 6
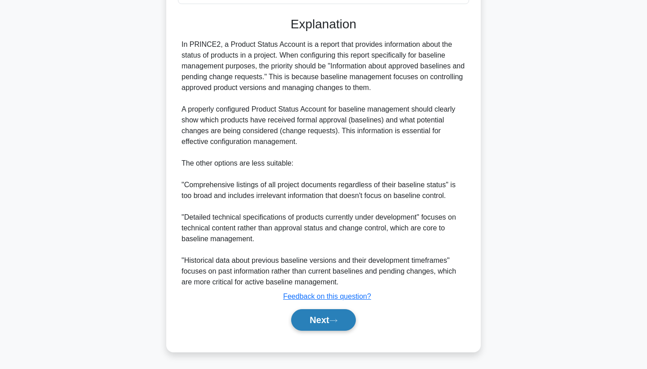
click at [341, 317] on button "Next" at bounding box center [323, 320] width 64 height 22
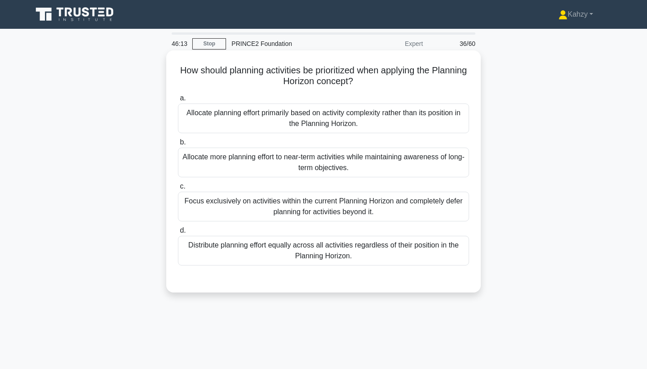
click at [389, 160] on div "Allocate more planning effort to near-term activities while maintaining awarene…" at bounding box center [323, 162] width 291 height 30
click at [178, 145] on input "b. Allocate more planning effort to near-term activities while maintaining awar…" at bounding box center [178, 142] width 0 height 6
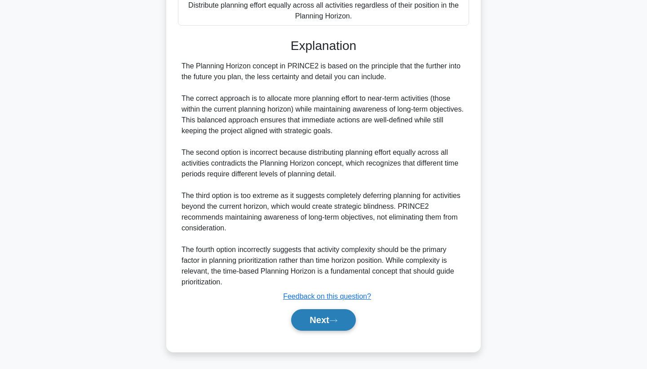
click at [326, 326] on button "Next" at bounding box center [323, 320] width 64 height 22
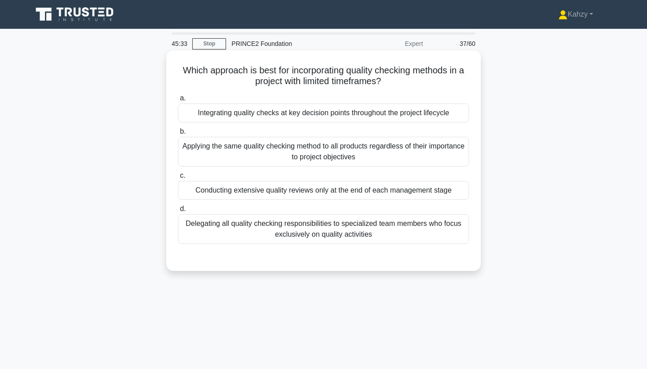
click at [383, 119] on div "Integrating quality checks at key decision points throughout the project lifecy…" at bounding box center [323, 112] width 291 height 19
click at [178, 101] on input "a. Integrating quality checks at key decision points throughout the project lif…" at bounding box center [178, 98] width 0 height 6
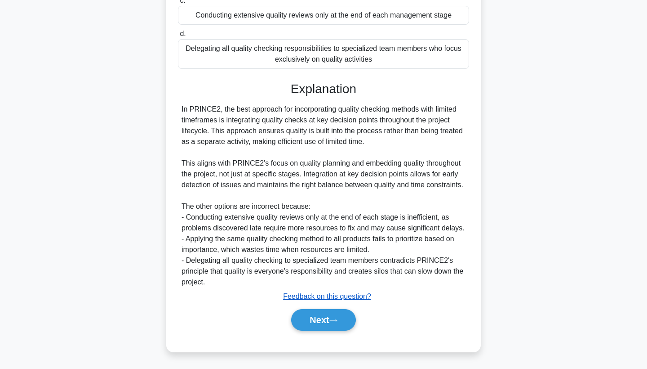
scroll to position [175, 0]
click at [343, 316] on button "Next" at bounding box center [323, 320] width 64 height 22
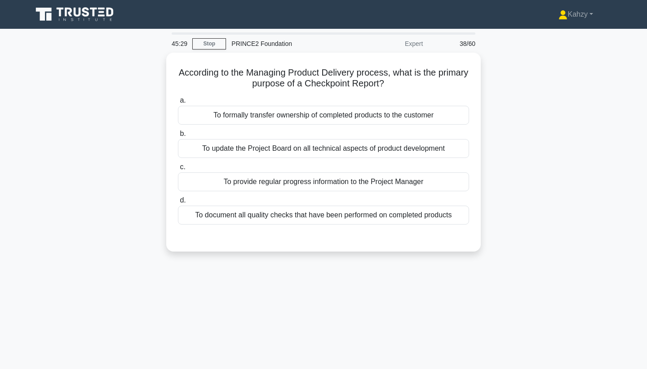
scroll to position [0, 0]
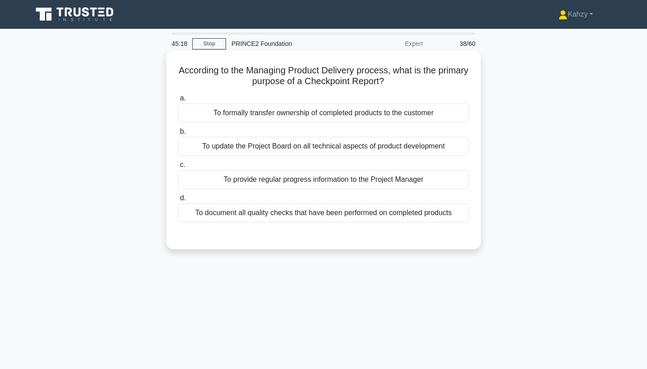
click at [458, 142] on div "To update the Project Board on all technical aspects of product development" at bounding box center [323, 146] width 291 height 19
click at [178, 134] on input "b. To update the Project Board on all technical aspects of product development" at bounding box center [178, 132] width 0 height 6
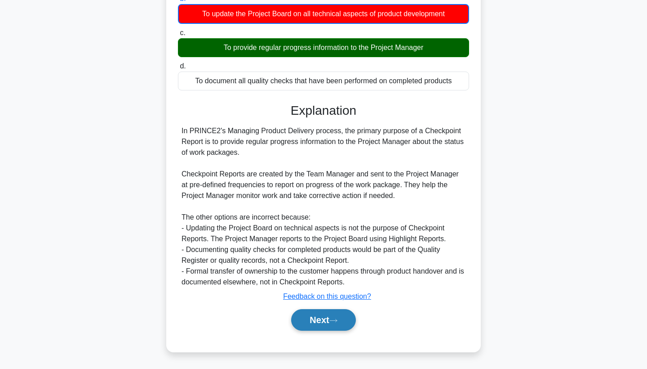
click at [314, 311] on button "Next" at bounding box center [323, 320] width 64 height 22
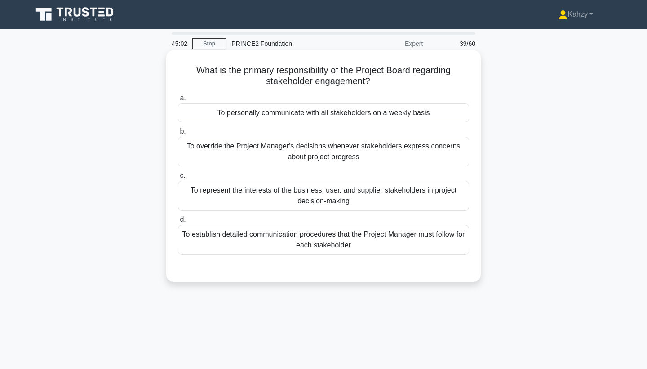
click at [364, 206] on div "To represent the interests of the business, user, and supplier stakeholders in …" at bounding box center [323, 196] width 291 height 30
click at [178, 178] on input "c. To represent the interests of the business, user, and supplier stakeholders …" at bounding box center [178, 176] width 0 height 6
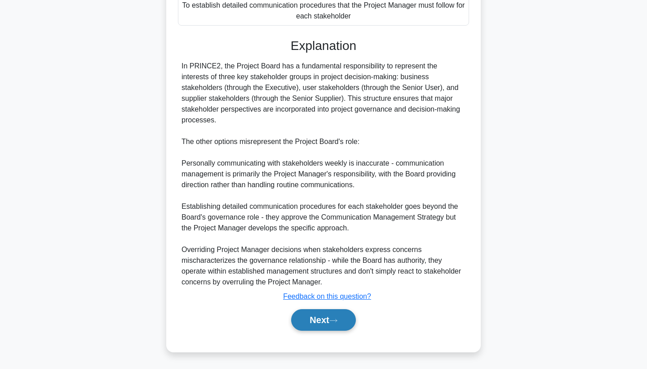
click at [312, 314] on button "Next" at bounding box center [323, 320] width 64 height 22
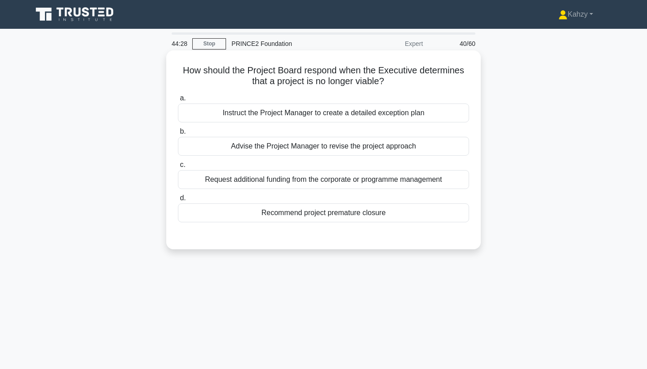
click at [345, 118] on div "Instruct the Project Manager to create a detailed exception plan" at bounding box center [323, 112] width 291 height 19
click at [178, 101] on input "a. Instruct the Project Manager to create a detailed exception plan" at bounding box center [178, 98] width 0 height 6
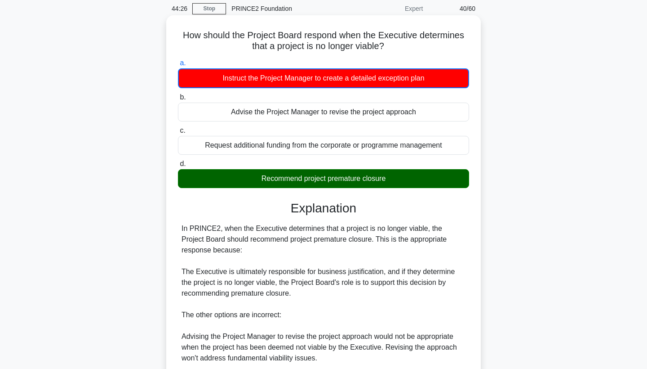
scroll to position [44, 0]
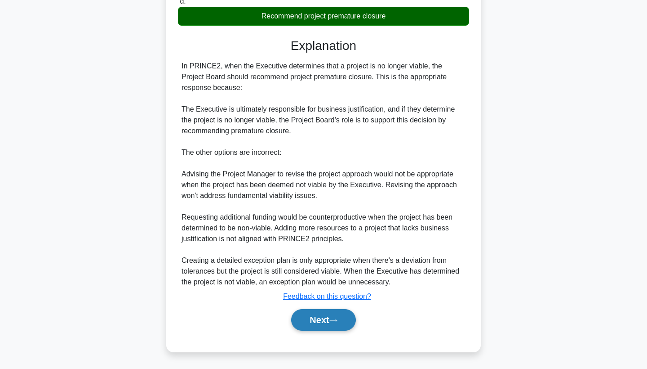
click at [300, 327] on button "Next" at bounding box center [323, 320] width 64 height 22
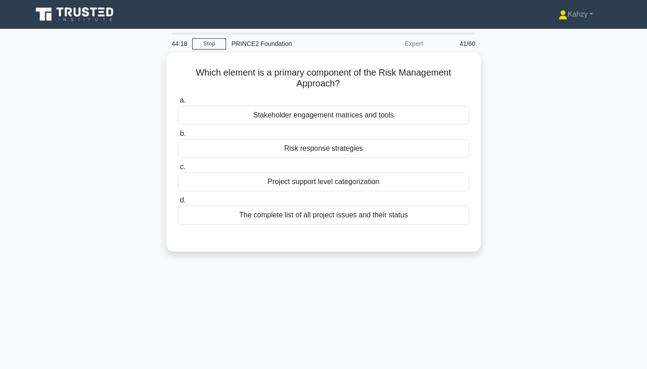
scroll to position [0, 0]
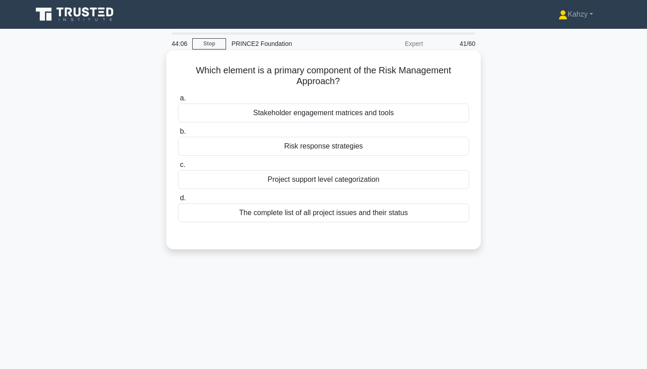
click at [307, 213] on div "The complete list of all project issues and their status" at bounding box center [323, 212] width 291 height 19
click at [178, 201] on input "d. The complete list of all project issues and their status" at bounding box center [178, 198] width 0 height 6
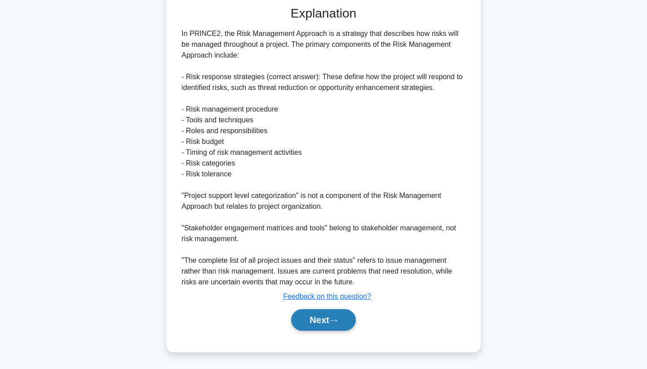
scroll to position [230, 0]
click at [327, 313] on button "Next" at bounding box center [323, 320] width 64 height 22
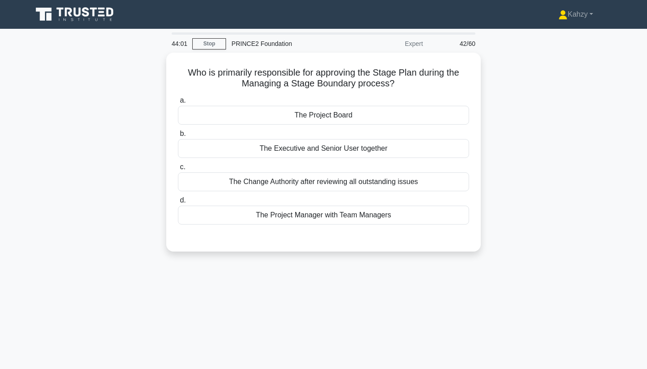
scroll to position [0, 0]
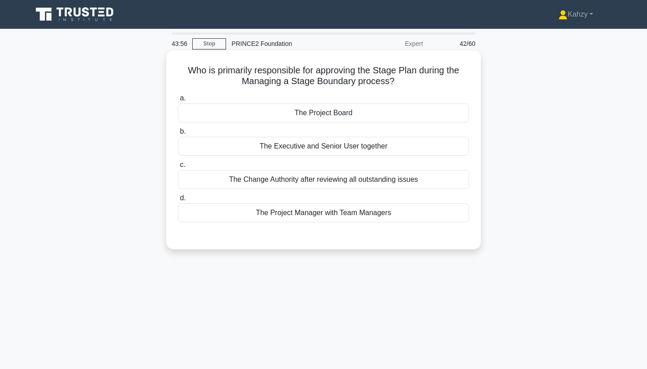
click at [309, 113] on div "The Project Board" at bounding box center [323, 112] width 291 height 19
click at [178, 101] on input "a. The Project Board" at bounding box center [178, 98] width 0 height 6
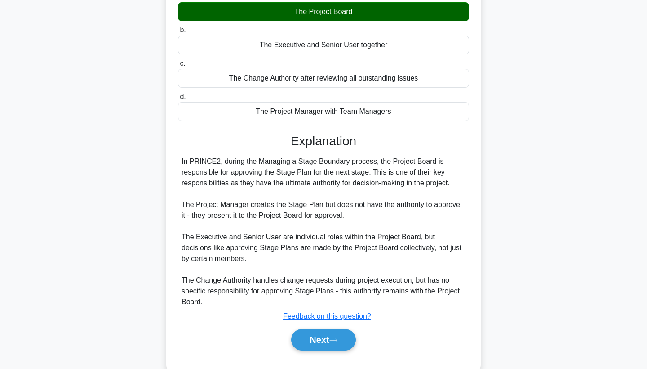
scroll to position [116, 0]
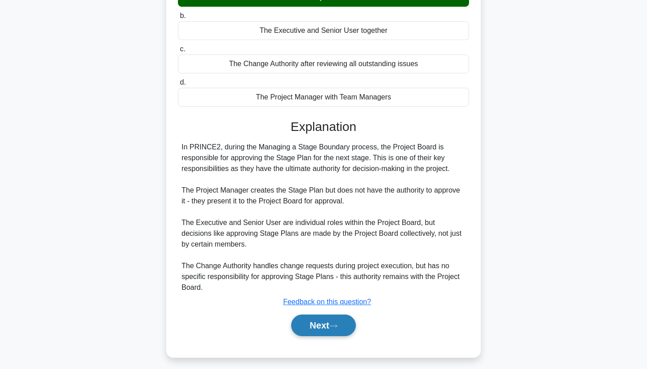
click at [331, 318] on button "Next" at bounding box center [323, 325] width 64 height 22
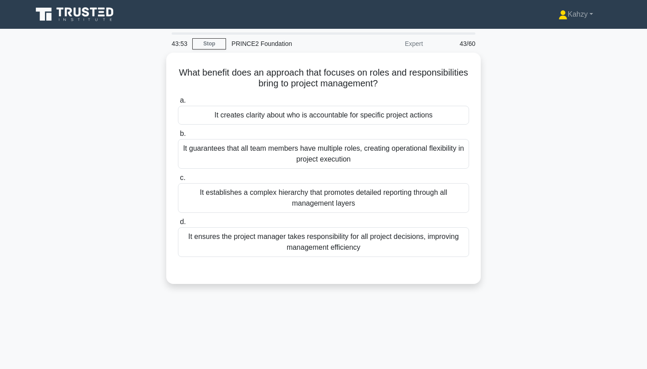
scroll to position [0, 0]
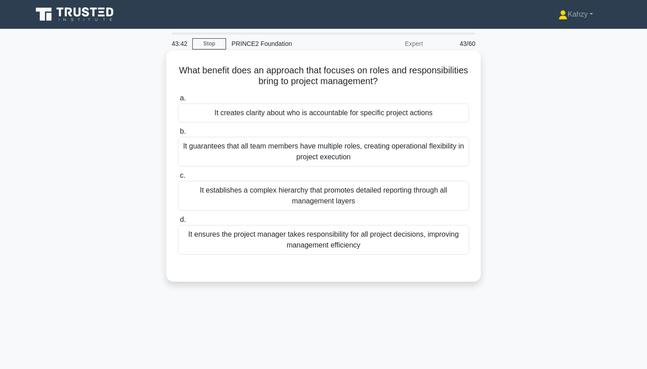
click at [449, 114] on div "It creates clarity about who is accountable for specific project actions" at bounding box center [323, 112] width 291 height 19
click at [178, 101] on input "a. It creates clarity about who is accountable for specific project actions" at bounding box center [178, 98] width 0 height 6
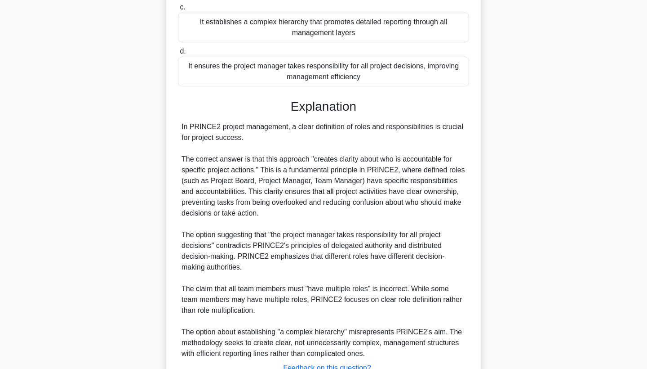
scroll to position [220, 0]
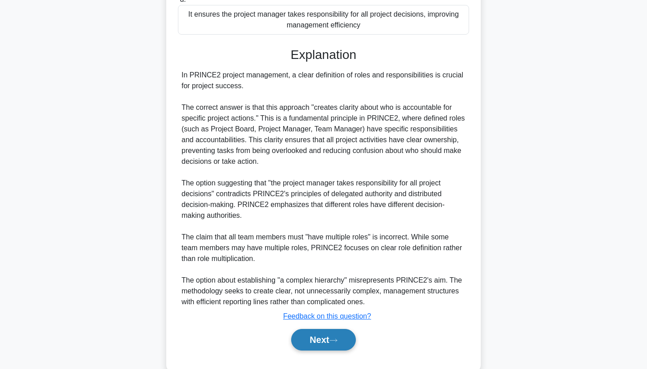
click at [329, 330] on button "Next" at bounding box center [323, 340] width 64 height 22
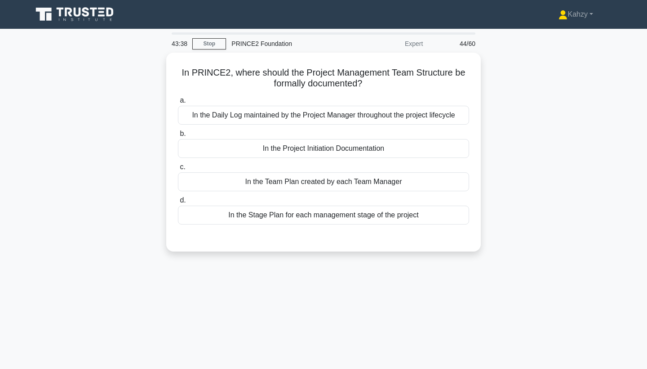
scroll to position [0, 0]
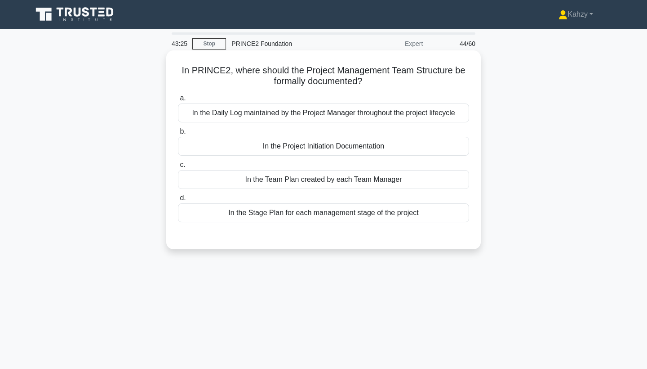
click at [368, 146] on div "In the Project Initiation Documentation" at bounding box center [323, 146] width 291 height 19
click at [178, 134] on input "b. In the Project Initiation Documentation" at bounding box center [178, 132] width 0 height 6
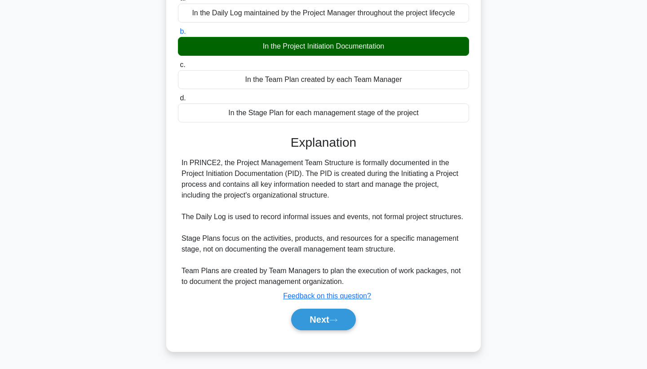
scroll to position [106, 0]
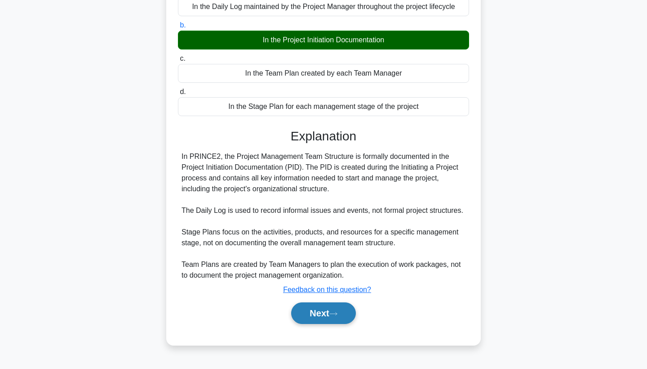
click at [334, 316] on button "Next" at bounding box center [323, 313] width 64 height 22
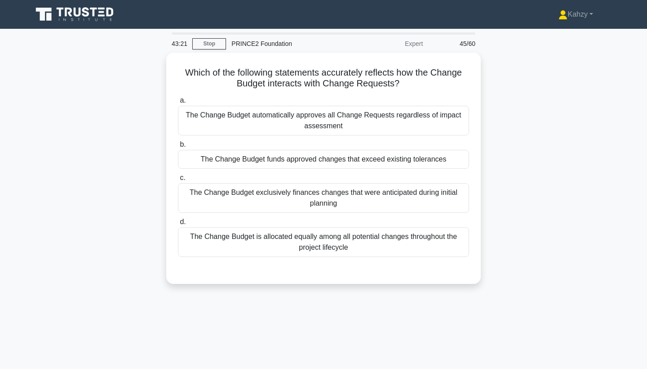
scroll to position [0, 0]
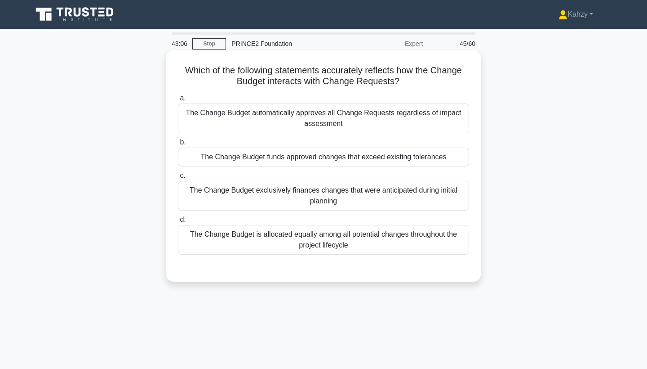
click at [350, 159] on div "The Change Budget funds approved changes that exceed existing tolerances" at bounding box center [323, 156] width 291 height 19
click at [178, 145] on input "b. The Change Budget funds approved changes that exceed existing tolerances" at bounding box center [178, 142] width 0 height 6
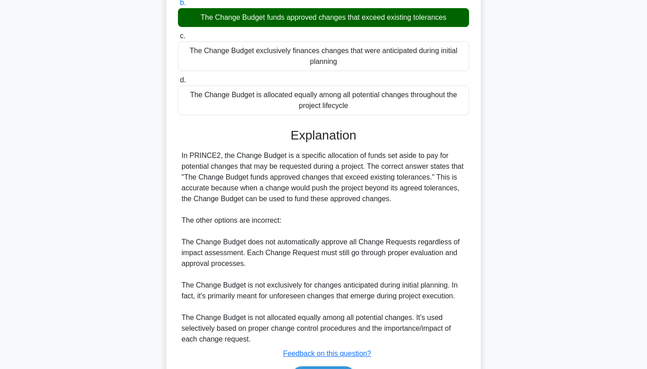
scroll to position [165, 0]
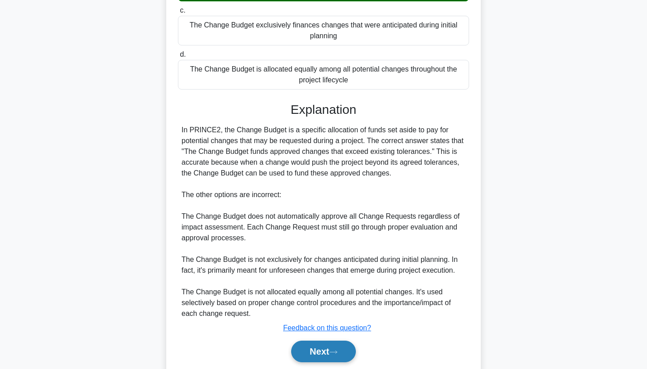
click at [328, 354] on button "Next" at bounding box center [323, 351] width 64 height 22
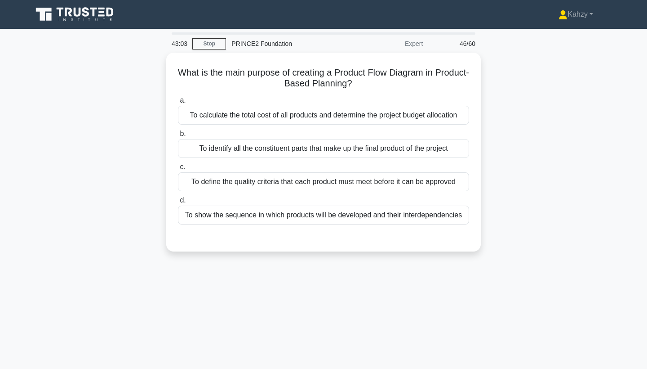
scroll to position [0, 0]
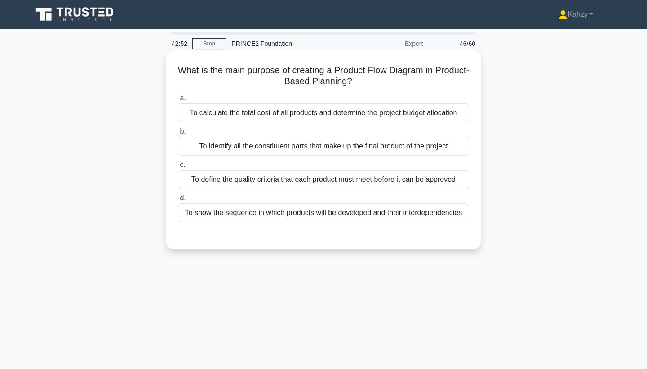
click at [320, 210] on div "To show the sequence in which products will be developed and their interdepende…" at bounding box center [323, 212] width 291 height 19
click at [178, 201] on input "d. To show the sequence in which products will be developed and their interdepe…" at bounding box center [178, 198] width 0 height 6
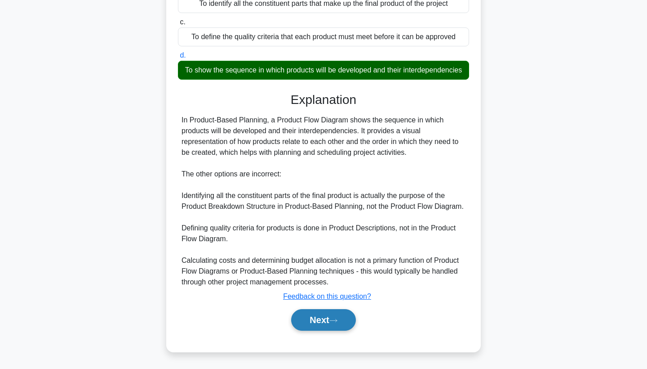
click at [324, 313] on button "Next" at bounding box center [323, 320] width 64 height 22
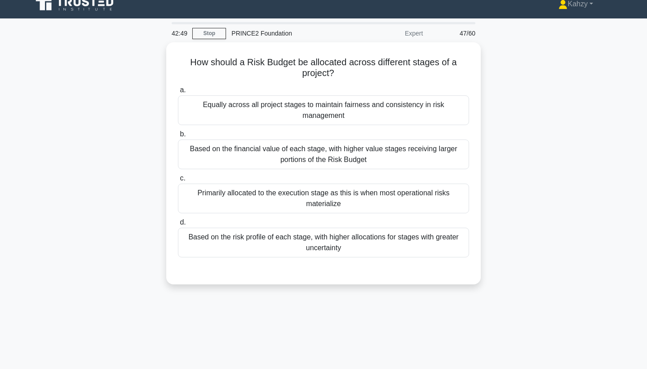
scroll to position [9, 0]
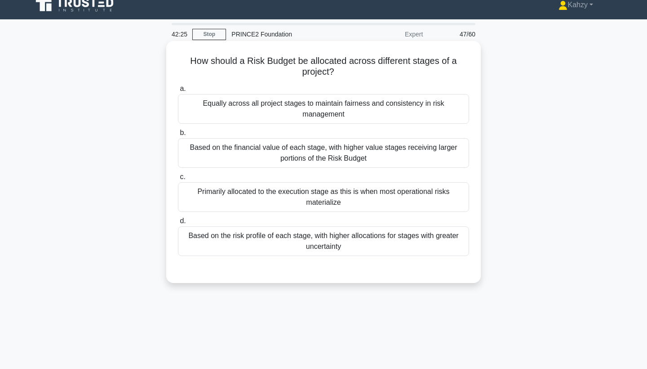
click at [320, 240] on div "Based on the risk profile of each stage, with higher allocations for stages wit…" at bounding box center [323, 241] width 291 height 30
click at [178, 224] on input "d. Based on the risk profile of each stage, with higher allocations for stages …" at bounding box center [178, 221] width 0 height 6
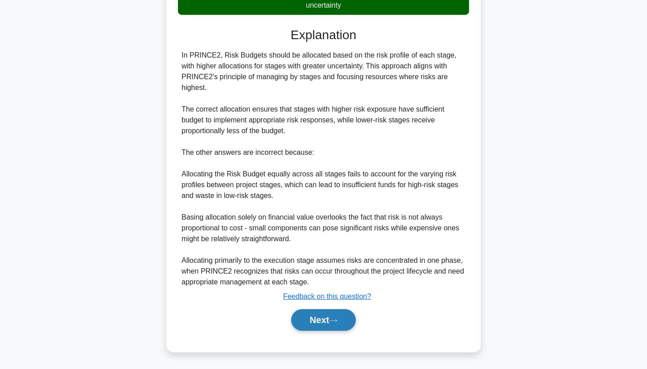
click at [327, 322] on button "Next" at bounding box center [323, 320] width 64 height 22
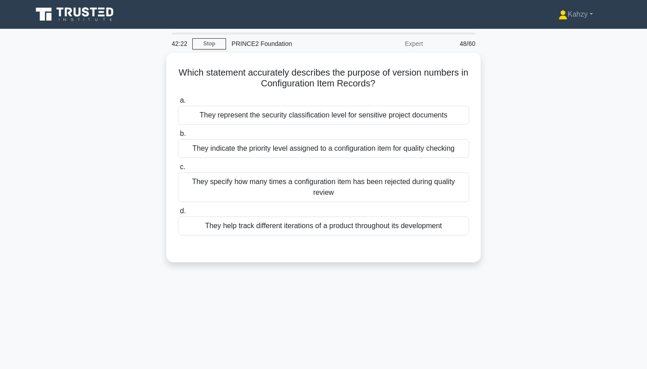
scroll to position [0, 0]
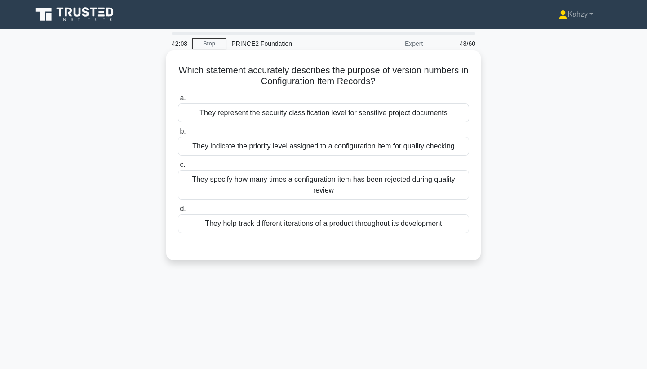
click at [398, 150] on div "They indicate the priority level assigned to a configuration item for quality c…" at bounding box center [323, 146] width 291 height 19
click at [178, 134] on input "b. They indicate the priority level assigned to a configuration item for qualit…" at bounding box center [178, 132] width 0 height 6
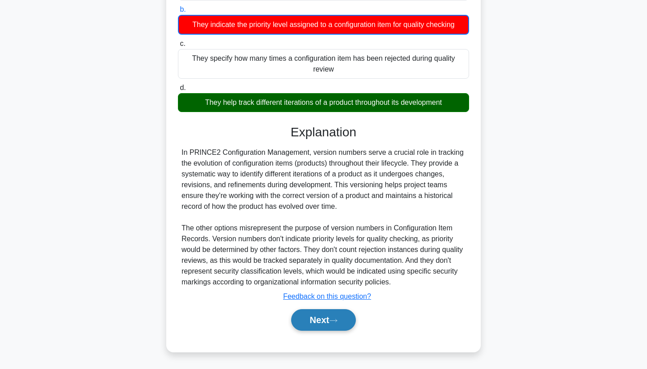
click at [328, 318] on button "Next" at bounding box center [323, 320] width 64 height 22
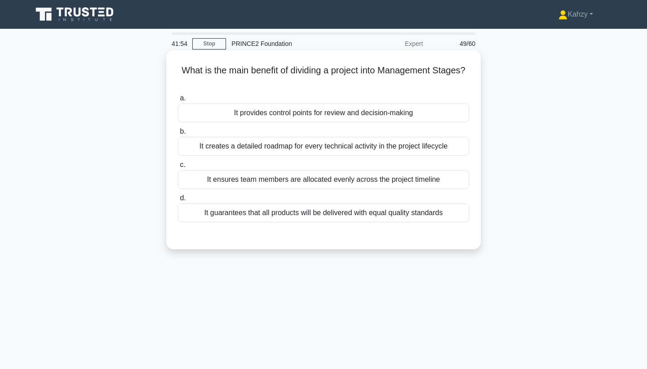
click at [428, 154] on div "It creates a detailed roadmap for every technical activity in the project lifec…" at bounding box center [323, 146] width 291 height 19
click at [178, 134] on input "b. It creates a detailed roadmap for every technical activity in the project li…" at bounding box center [178, 132] width 0 height 6
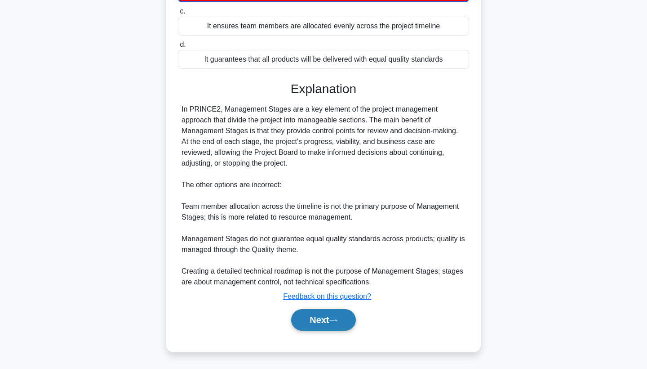
click at [322, 322] on button "Next" at bounding box center [323, 320] width 64 height 22
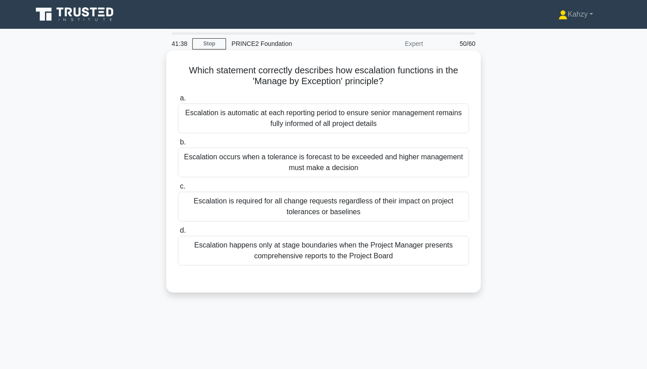
click at [350, 171] on div "Escalation occurs when a tolerance is forecast to be exceeded and higher manage…" at bounding box center [323, 162] width 291 height 30
click at [178, 145] on input "b. Escalation occurs when a tolerance is forecast to be exceeded and higher man…" at bounding box center [178, 142] width 0 height 6
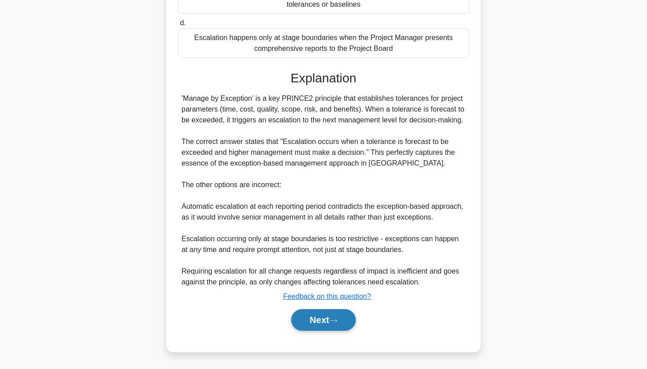
click at [319, 315] on button "Next" at bounding box center [323, 320] width 64 height 22
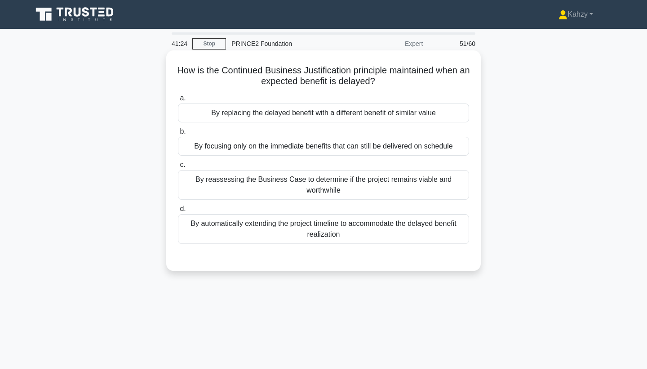
click at [335, 187] on div "By reassessing the Business Case to determine if the project remains viable and…" at bounding box center [323, 185] width 291 height 30
click at [178, 168] on input "c. By reassessing the Business Case to determine if the project remains viable …" at bounding box center [178, 165] width 0 height 6
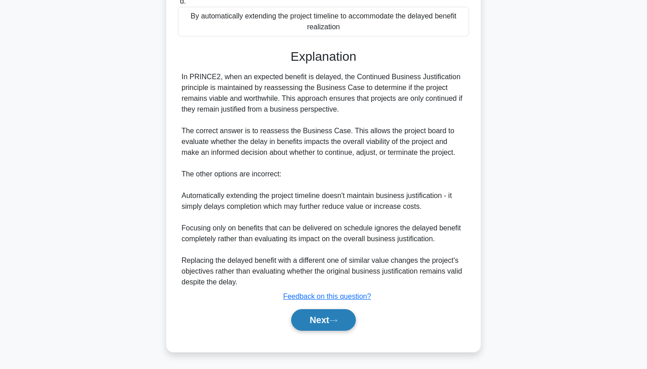
click at [324, 318] on button "Next" at bounding box center [323, 320] width 64 height 22
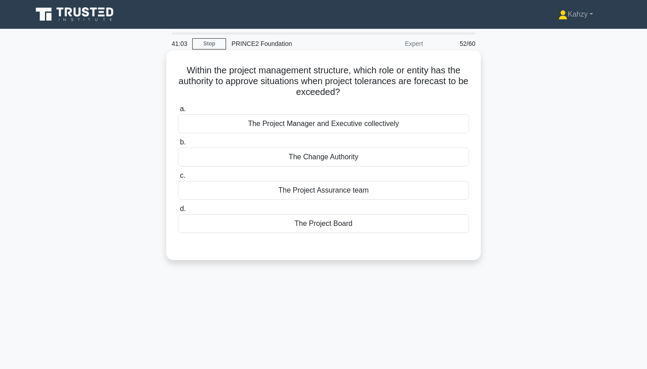
click at [290, 226] on div "The Project Board" at bounding box center [323, 223] width 291 height 19
click at [178, 212] on input "d. The Project Board" at bounding box center [178, 209] width 0 height 6
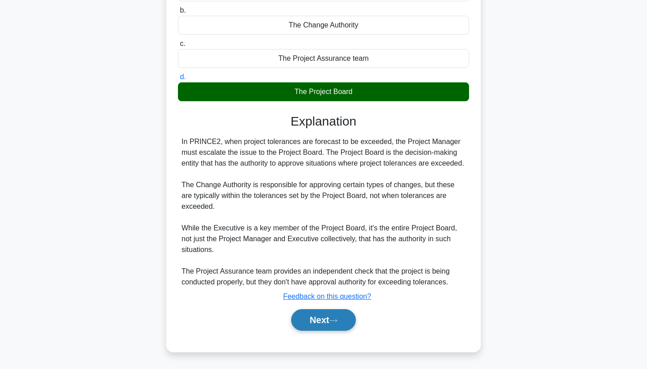
click at [340, 317] on button "Next" at bounding box center [323, 320] width 64 height 22
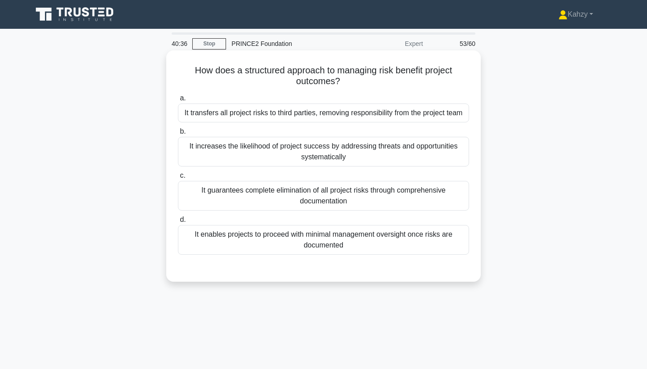
click at [348, 165] on div "It increases the likelihood of project success by addressing threats and opport…" at bounding box center [323, 152] width 291 height 30
click at [178, 134] on input "b. It increases the likelihood of project success by addressing threats and opp…" at bounding box center [178, 132] width 0 height 6
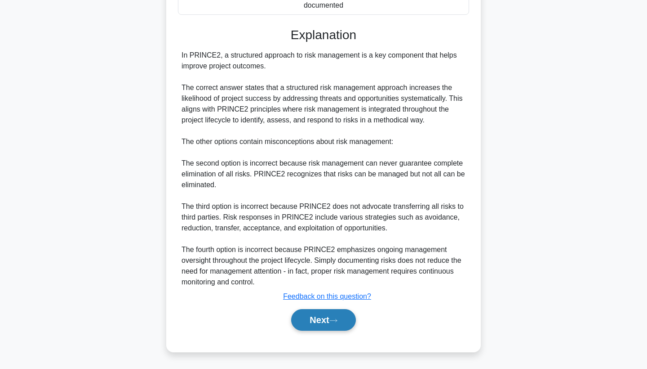
click at [311, 327] on button "Next" at bounding box center [323, 320] width 64 height 22
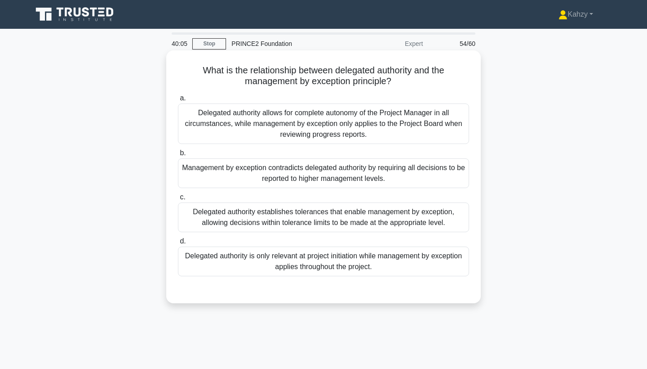
click at [304, 263] on div "Delegated authority is only relevant at project initiation while management by …" at bounding box center [323, 261] width 291 height 30
click at [178, 244] on input "d. Delegated authority is only relevant at project initiation while management …" at bounding box center [178, 241] width 0 height 6
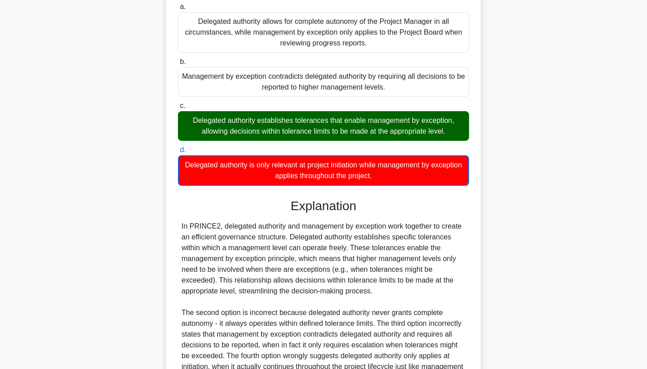
scroll to position [93, 0]
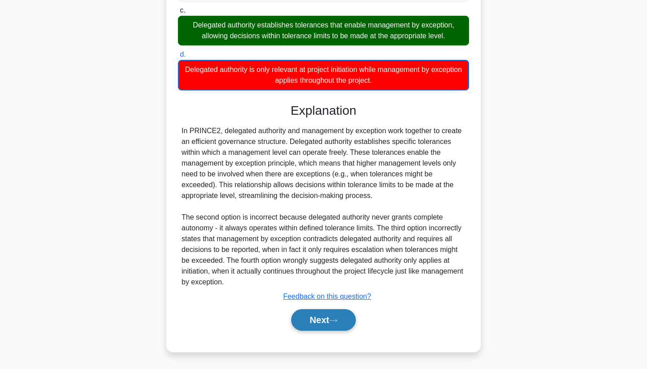
click at [329, 324] on button "Next" at bounding box center [323, 320] width 64 height 22
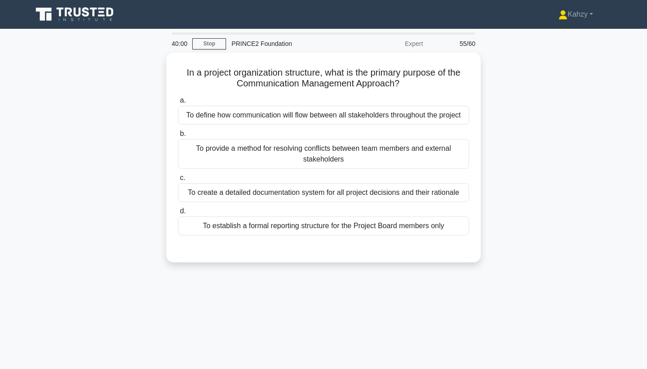
scroll to position [0, 0]
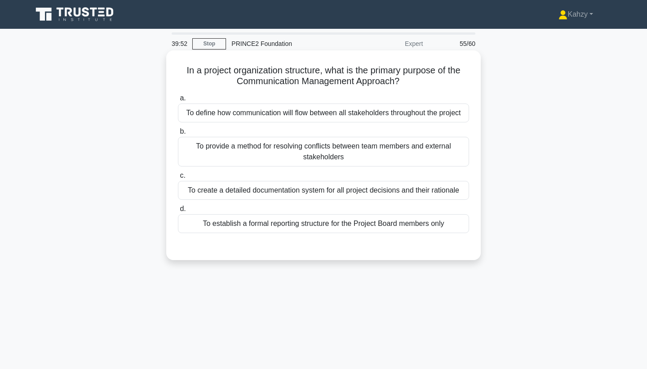
click at [385, 113] on div "To define how communication will flow between all stakeholders throughout the p…" at bounding box center [323, 112] width 291 height 19
click at [178, 101] on input "a. To define how communication will flow between all stakeholders throughout th…" at bounding box center [178, 98] width 0 height 6
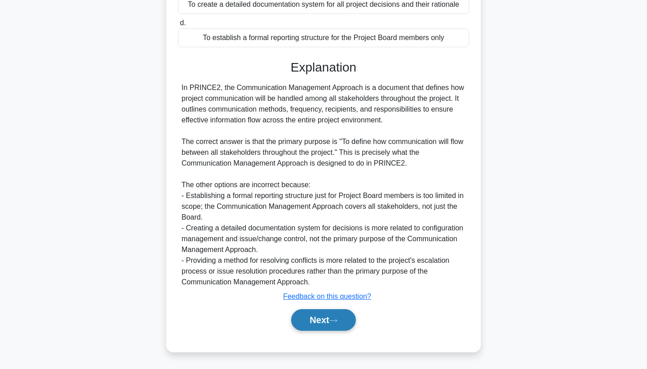
click at [330, 330] on button "Next" at bounding box center [323, 320] width 64 height 22
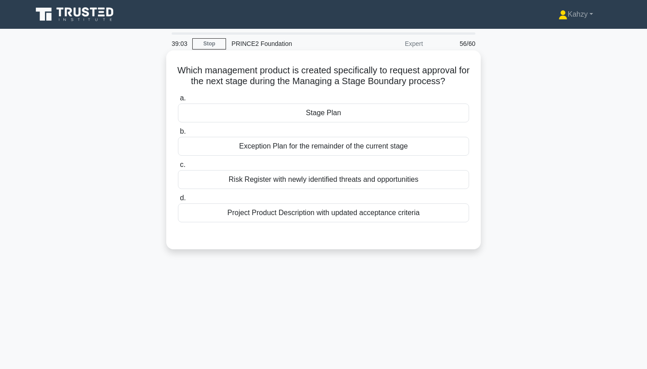
click at [370, 111] on div "Stage Plan" at bounding box center [323, 112] width 291 height 19
click at [178, 101] on input "a. Stage Plan" at bounding box center [178, 98] width 0 height 6
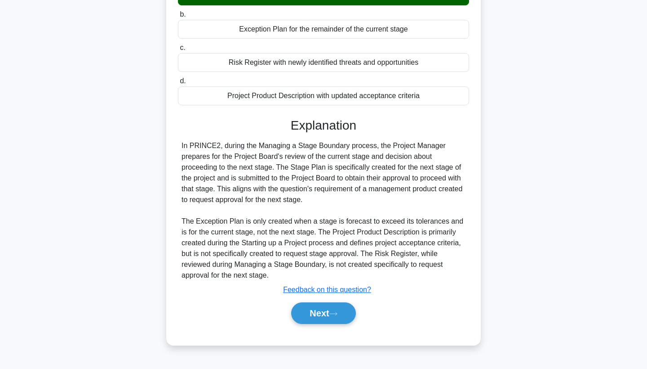
scroll to position [117, 0]
click at [327, 311] on button "Next" at bounding box center [323, 313] width 64 height 22
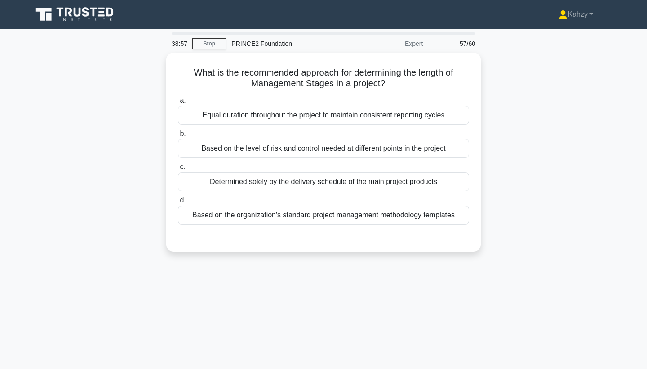
scroll to position [0, 0]
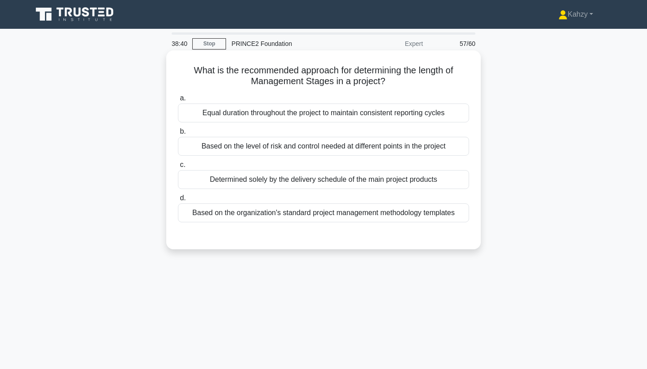
click at [333, 144] on div "Based on the level of risk and control needed at different points in the project" at bounding box center [323, 146] width 291 height 19
click at [178, 134] on input "b. Based on the level of risk and control needed at different points in the pro…" at bounding box center [178, 132] width 0 height 6
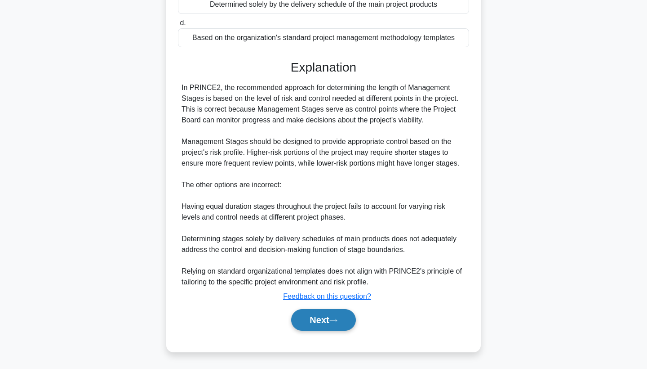
click at [320, 320] on button "Next" at bounding box center [323, 320] width 64 height 22
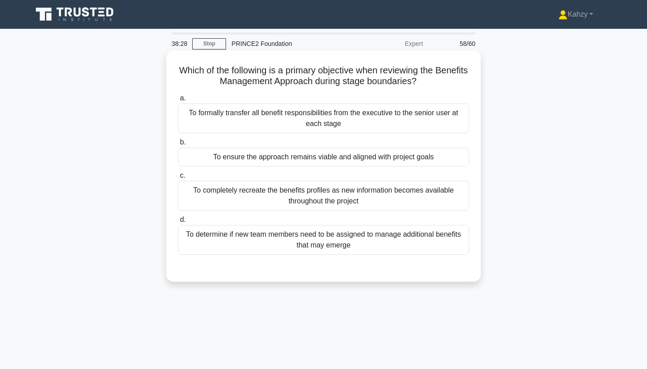
click at [358, 155] on div "To ensure the approach remains viable and aligned with project goals" at bounding box center [323, 156] width 291 height 19
click at [178, 145] on input "b. To ensure the approach remains viable and aligned with project goals" at bounding box center [178, 142] width 0 height 6
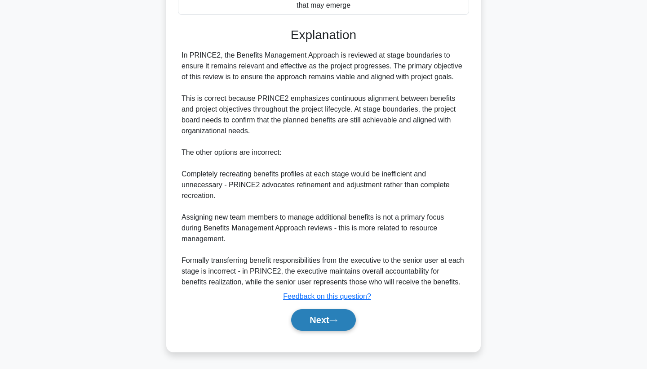
click at [338, 327] on button "Next" at bounding box center [323, 320] width 64 height 22
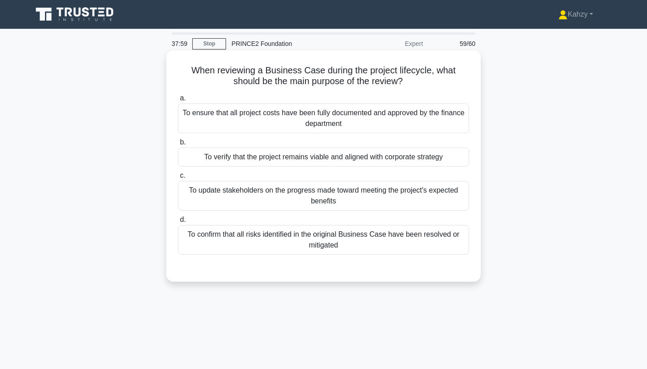
click at [388, 159] on div "To verify that the project remains viable and aligned with corporate strategy" at bounding box center [323, 156] width 291 height 19
click at [178, 145] on input "b. To verify that the project remains viable and aligned with corporate strategy" at bounding box center [178, 142] width 0 height 6
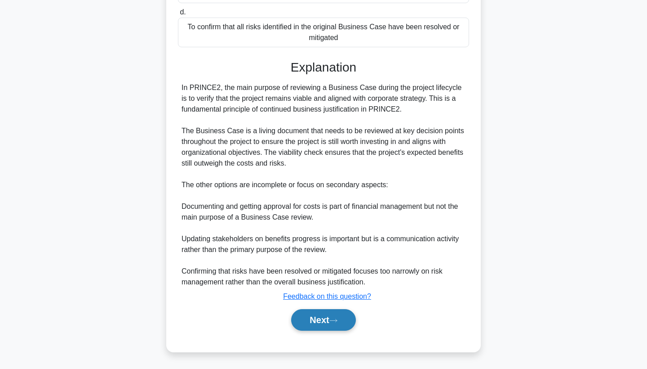
click at [329, 316] on button "Next" at bounding box center [323, 320] width 64 height 22
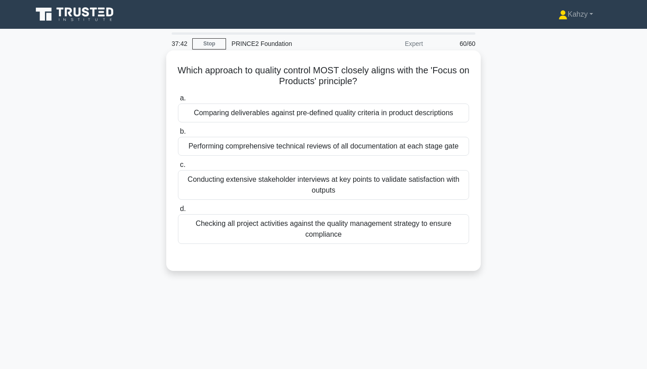
click at [430, 122] on div "Comparing deliverables against pre-defined quality criteria in product descript…" at bounding box center [323, 112] width 291 height 19
click at [178, 101] on input "a. Comparing deliverables against pre-defined quality criteria in product descr…" at bounding box center [178, 98] width 0 height 6
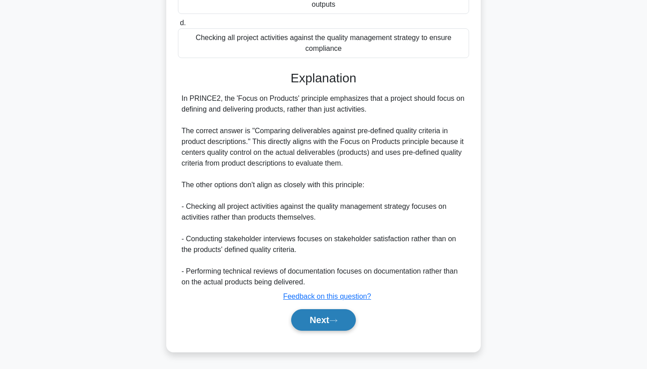
scroll to position [186, 0]
click at [324, 313] on button "Next" at bounding box center [323, 320] width 64 height 22
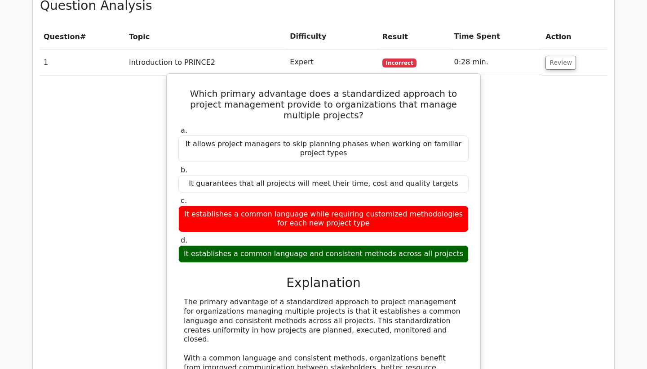
scroll to position [553, 0]
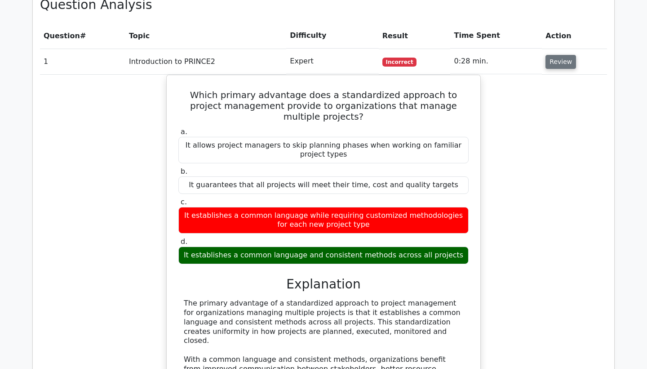
click at [569, 56] on button "Review" at bounding box center [561, 62] width 31 height 14
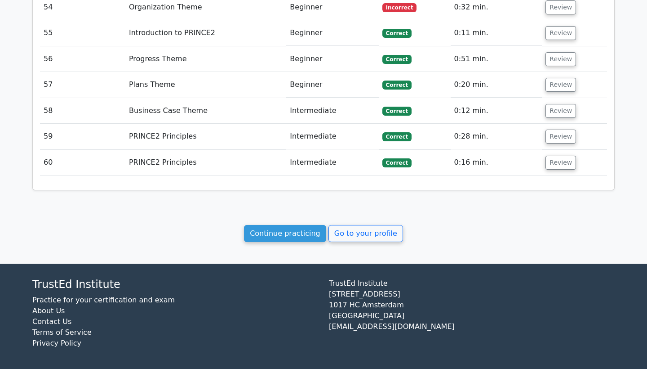
scroll to position [1976, 0]
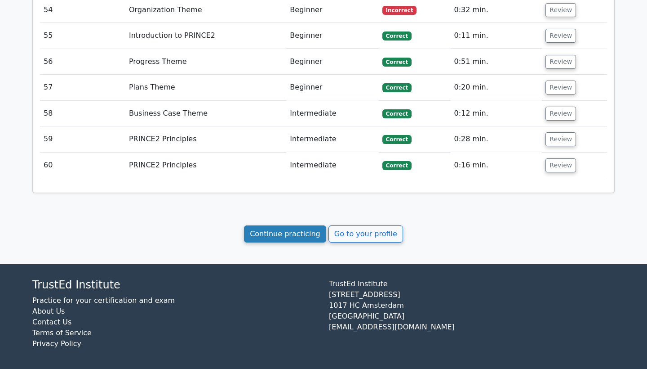
click at [278, 232] on link "Continue practicing" at bounding box center [285, 233] width 82 height 17
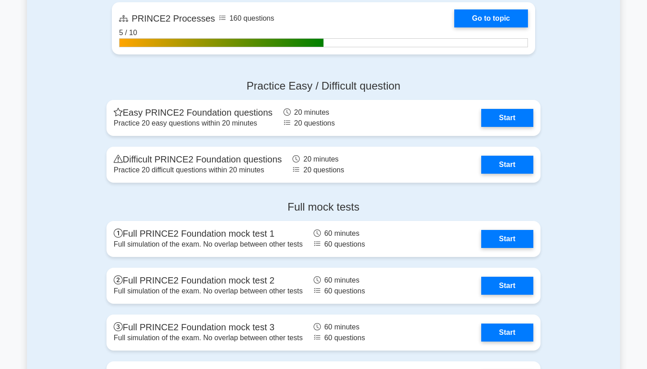
scroll to position [1003, 0]
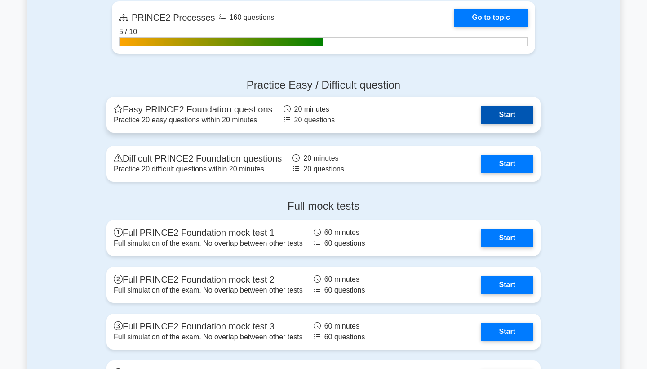
click at [499, 120] on link "Start" at bounding box center [507, 115] width 52 height 18
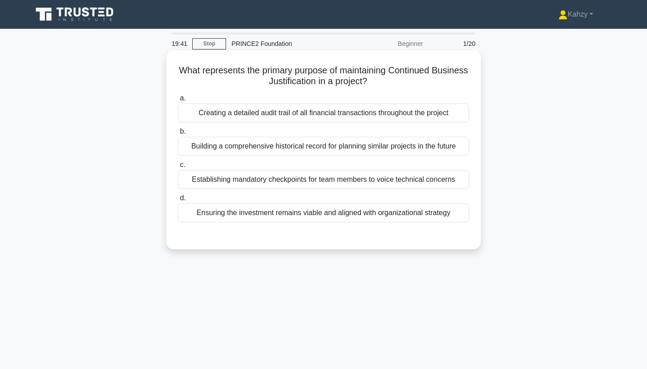
click at [437, 215] on div "Ensuring the investment remains viable and aligned with organizational strategy" at bounding box center [323, 212] width 291 height 19
click at [178, 201] on input "d. Ensuring the investment remains viable and aligned with organizational strat…" at bounding box center [178, 198] width 0 height 6
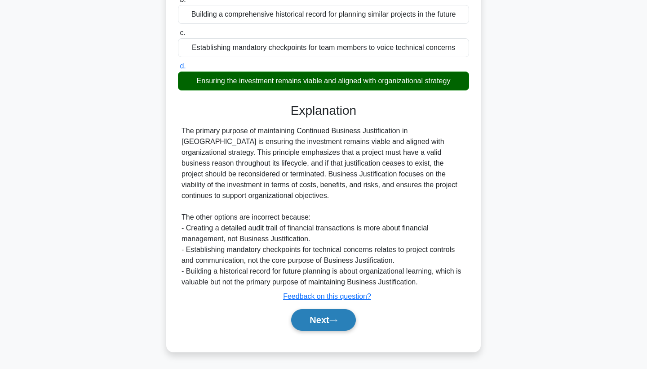
click at [331, 319] on button "Next" at bounding box center [323, 320] width 64 height 22
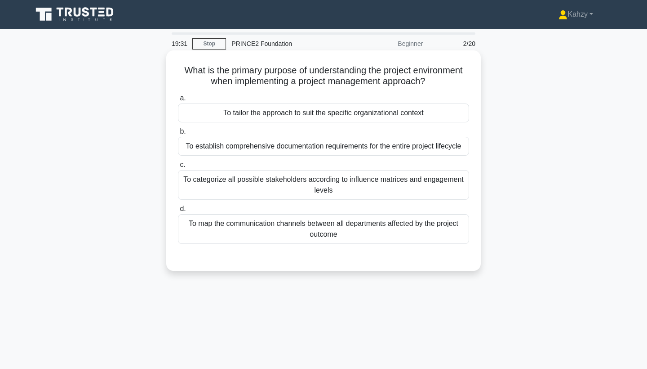
click at [393, 111] on div "To tailor the approach to suit the specific organizational context" at bounding box center [323, 112] width 291 height 19
click at [178, 101] on input "a. To tailor the approach to suit the specific organizational context" at bounding box center [178, 98] width 0 height 6
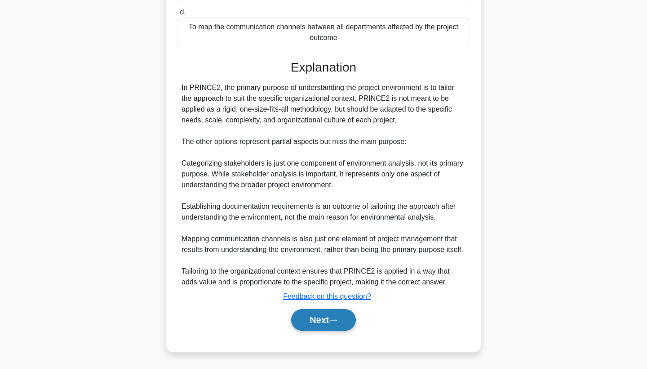
click at [327, 328] on button "Next" at bounding box center [323, 320] width 64 height 22
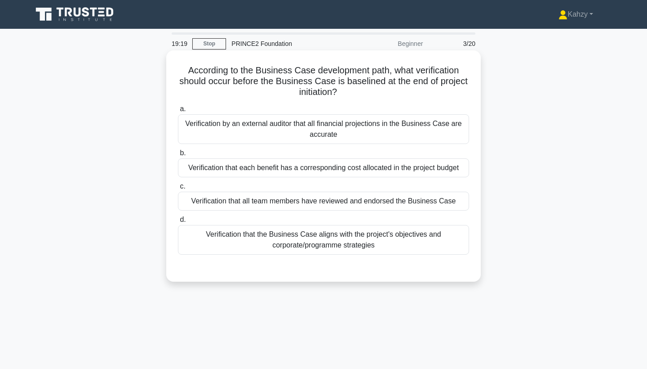
click at [333, 247] on div "Verification that the Business Case aligns with the project's objectives and co…" at bounding box center [323, 240] width 291 height 30
click at [178, 222] on input "d. Verification that the Business Case aligns with the project's objectives and…" at bounding box center [178, 220] width 0 height 6
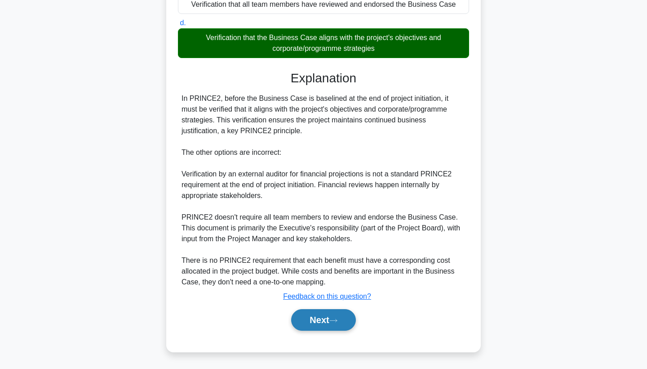
click at [319, 317] on button "Next" at bounding box center [323, 320] width 64 height 22
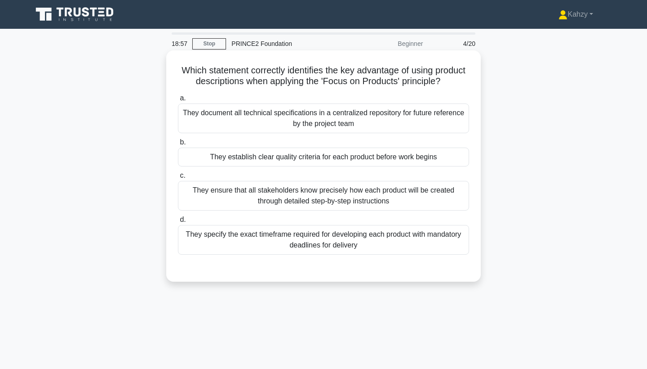
click at [347, 186] on div "They ensure that all stakeholders know precisely how each product will be creat…" at bounding box center [323, 196] width 291 height 30
click at [178, 178] on input "c. They ensure that all stakeholders know precisely how each product will be cr…" at bounding box center [178, 176] width 0 height 6
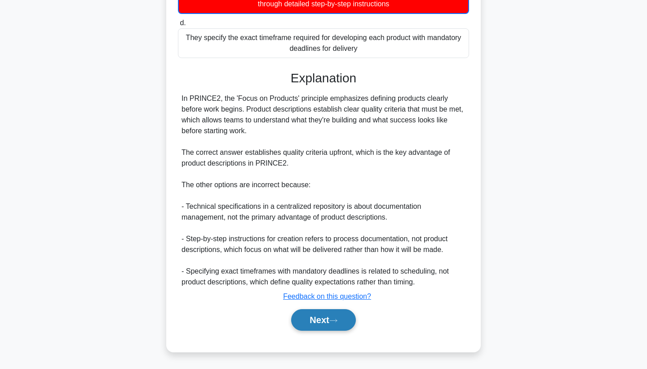
click at [338, 322] on icon at bounding box center [333, 320] width 8 height 5
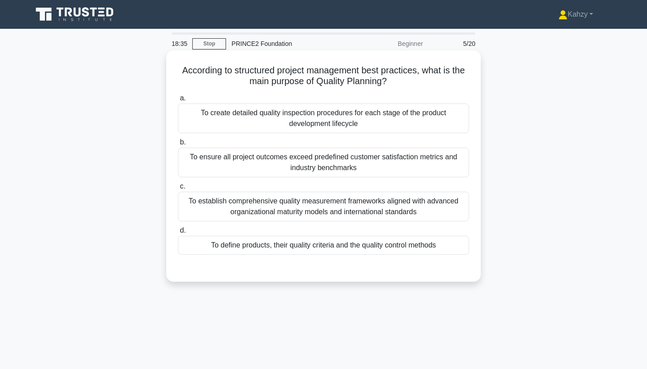
click at [349, 243] on div "To define products, their quality criteria and the quality control methods" at bounding box center [323, 244] width 291 height 19
click at [178, 233] on input "d. To define products, their quality criteria and the quality control methods" at bounding box center [178, 230] width 0 height 6
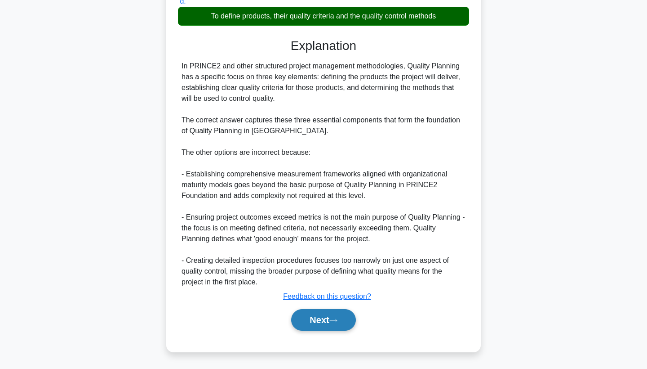
click at [332, 314] on button "Next" at bounding box center [323, 320] width 64 height 22
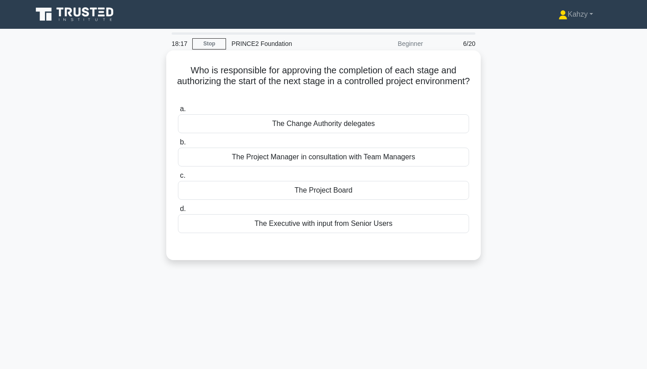
click at [337, 187] on div "The Project Board" at bounding box center [323, 190] width 291 height 19
click at [178, 178] on input "c. The Project Board" at bounding box center [178, 176] width 0 height 6
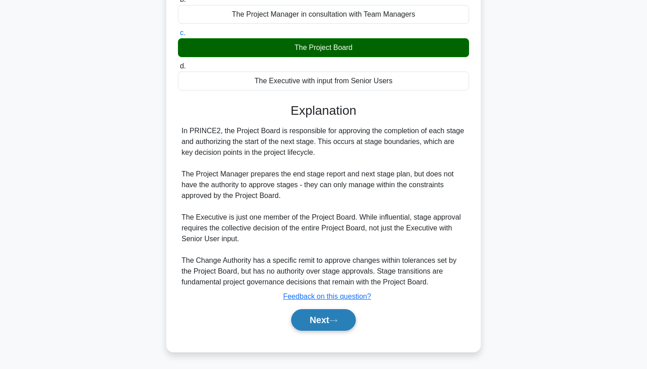
click at [317, 321] on button "Next" at bounding box center [323, 320] width 64 height 22
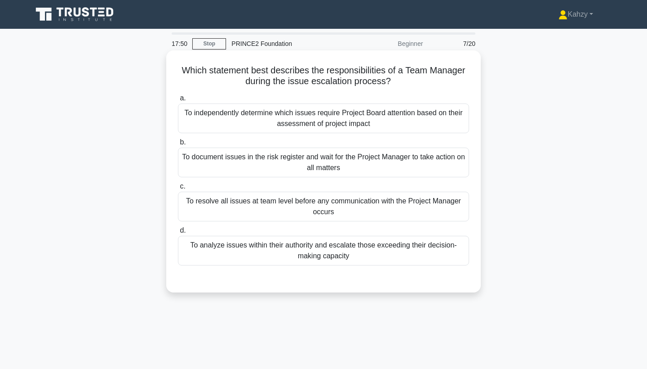
click at [434, 129] on div "To independently determine which issues require Project Board attention based o…" at bounding box center [323, 118] width 291 height 30
click at [178, 101] on input "a. To independently determine which issues require Project Board attention base…" at bounding box center [178, 98] width 0 height 6
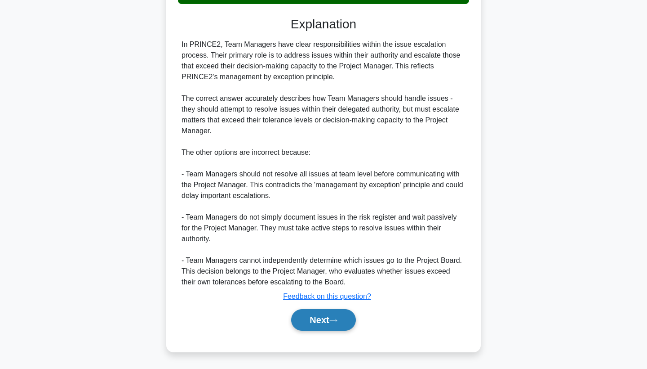
click at [340, 323] on button "Next" at bounding box center [323, 320] width 64 height 22
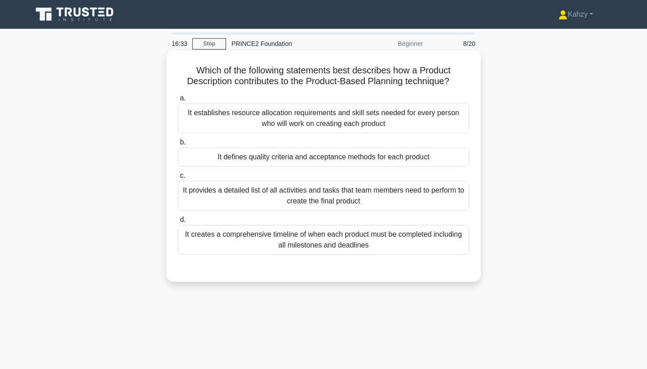
click at [289, 146] on label "b. It defines quality criteria and acceptance methods for each product" at bounding box center [323, 152] width 291 height 30
click at [178, 145] on input "b. It defines quality criteria and acceptance methods for each product" at bounding box center [178, 142] width 0 height 6
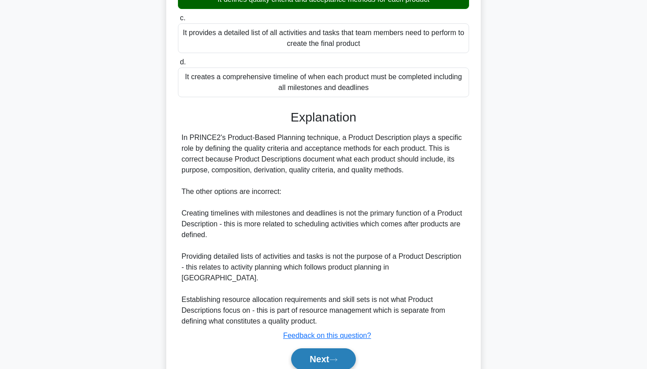
click at [314, 348] on button "Next" at bounding box center [323, 359] width 64 height 22
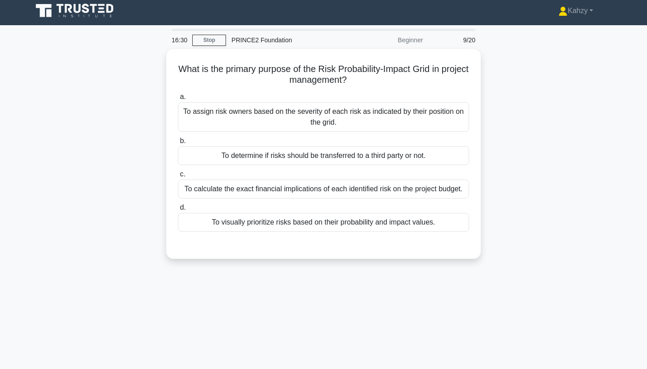
scroll to position [3, 0]
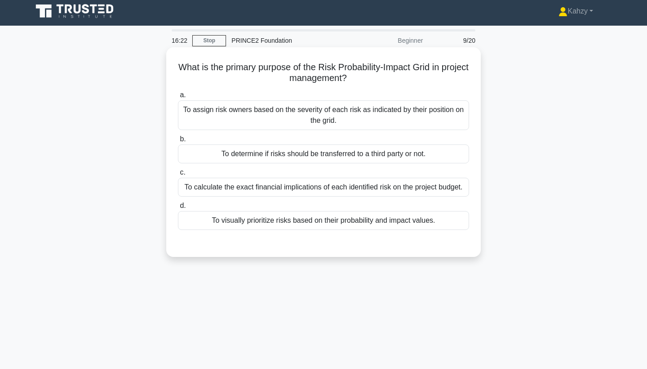
click at [371, 226] on div "To visually prioritize risks based on their probability and impact values." at bounding box center [323, 220] width 291 height 19
click at [178, 209] on input "d. To visually prioritize risks based on their probability and impact values." at bounding box center [178, 206] width 0 height 6
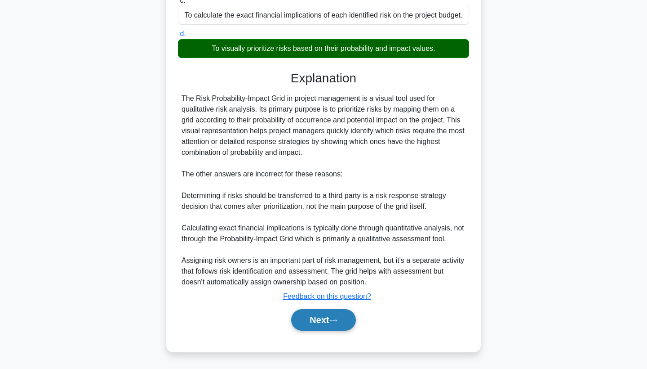
click at [328, 324] on button "Next" at bounding box center [323, 320] width 64 height 22
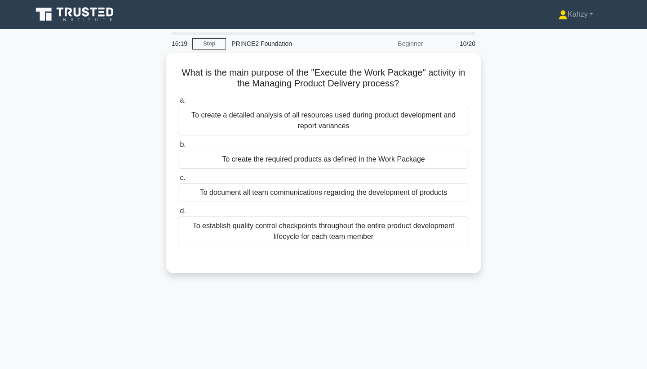
scroll to position [0, 0]
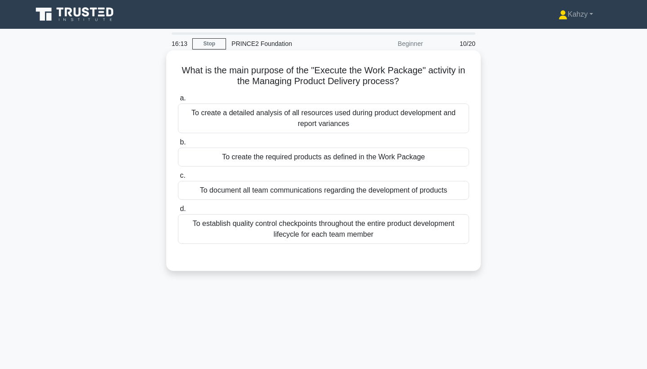
click at [377, 237] on div "To establish quality control checkpoints throughout the entire product developm…" at bounding box center [323, 229] width 291 height 30
click at [178, 212] on input "d. To establish quality control checkpoints throughout the entire product devel…" at bounding box center [178, 209] width 0 height 6
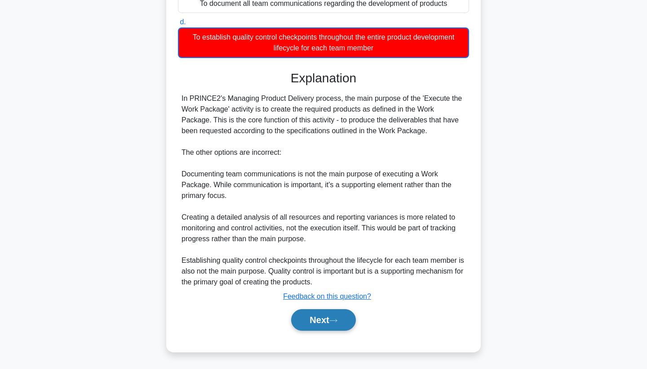
click at [347, 321] on button "Next" at bounding box center [323, 320] width 64 height 22
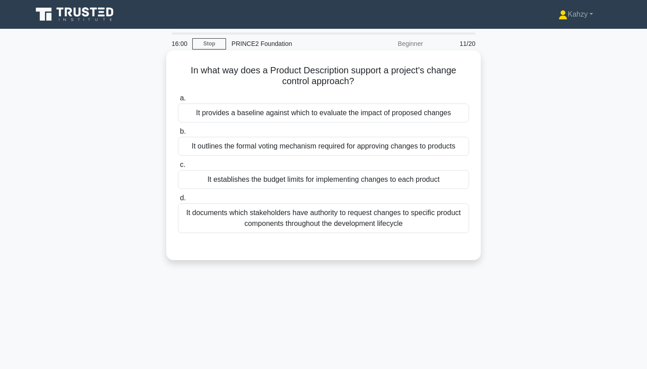
click at [442, 112] on div "It provides a baseline against which to evaluate the impact of proposed changes" at bounding box center [323, 112] width 291 height 19
click at [178, 101] on input "a. It provides a baseline against which to evaluate the impact of proposed chan…" at bounding box center [178, 98] width 0 height 6
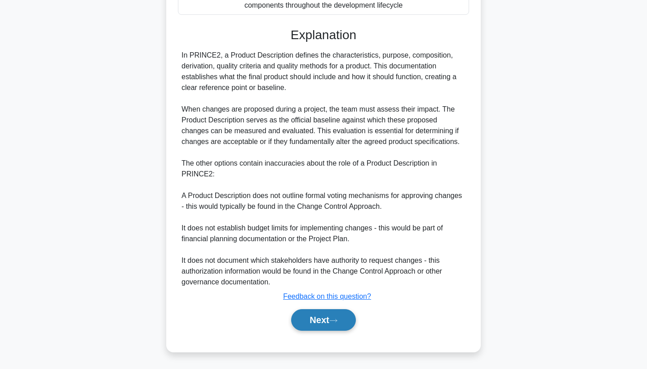
click at [328, 321] on button "Next" at bounding box center [323, 320] width 64 height 22
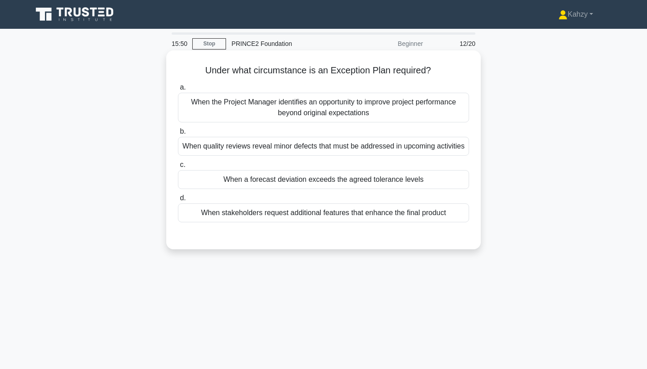
click at [396, 182] on div "When a forecast deviation exceeds the agreed tolerance levels" at bounding box center [323, 179] width 291 height 19
click at [178, 168] on input "c. When a forecast deviation exceeds the agreed tolerance levels" at bounding box center [178, 165] width 0 height 6
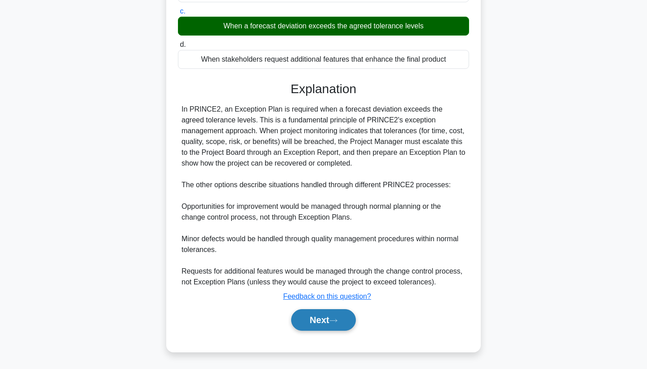
click at [333, 325] on button "Next" at bounding box center [323, 320] width 64 height 22
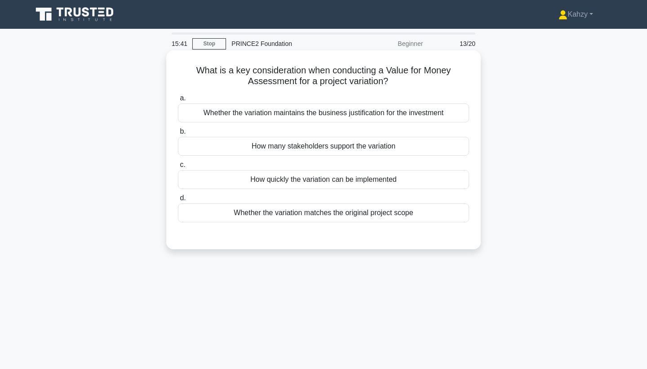
click at [404, 117] on div "Whether the variation maintains the business justification for the investment" at bounding box center [323, 112] width 291 height 19
click at [178, 101] on input "a. Whether the variation maintains the business justification for the investment" at bounding box center [178, 98] width 0 height 6
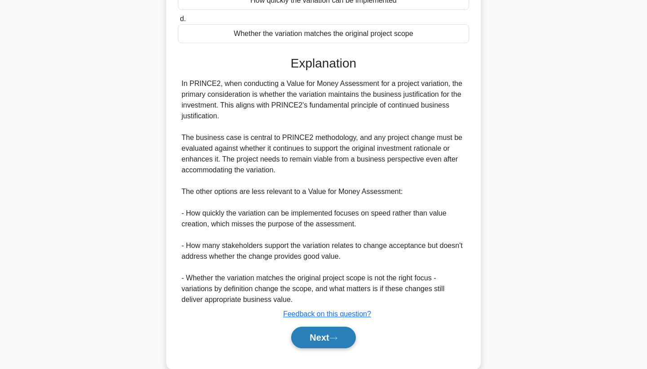
click at [335, 333] on button "Next" at bounding box center [323, 337] width 64 height 22
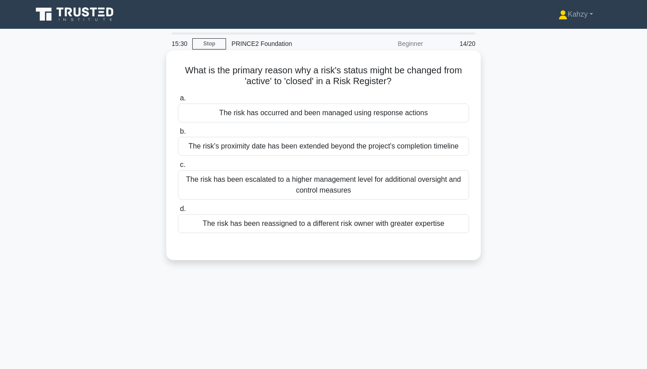
click at [444, 107] on div "The risk has occurred and been managed using response actions" at bounding box center [323, 112] width 291 height 19
click at [178, 101] on input "a. The risk has occurred and been managed using response actions" at bounding box center [178, 98] width 0 height 6
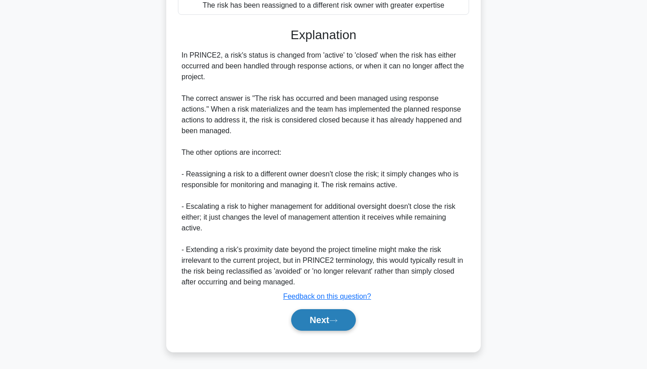
click at [345, 321] on button "Next" at bounding box center [323, 320] width 64 height 22
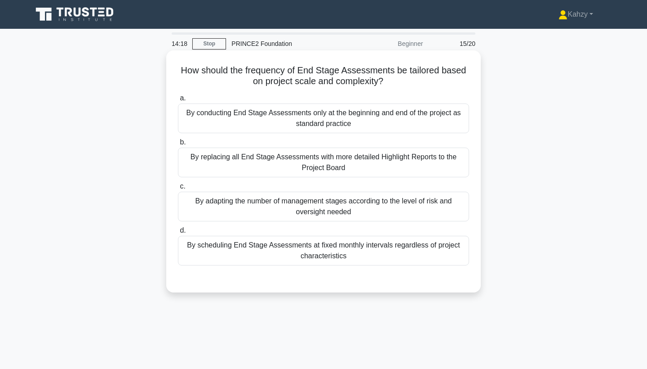
click at [428, 210] on div "By adapting the number of management stages according to the level of risk and …" at bounding box center [323, 206] width 291 height 30
click at [178, 189] on input "c. By adapting the number of management stages according to the level of risk a…" at bounding box center [178, 186] width 0 height 6
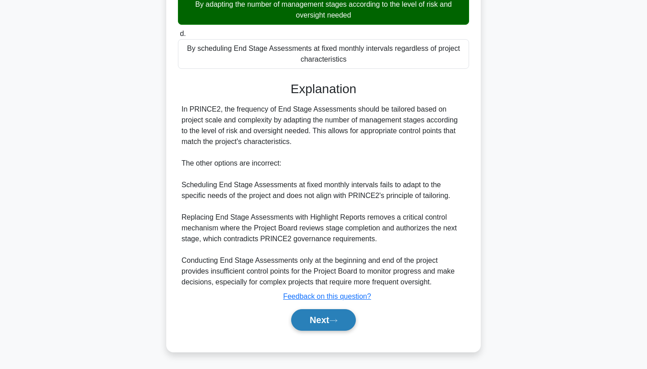
click at [323, 321] on button "Next" at bounding box center [323, 320] width 64 height 22
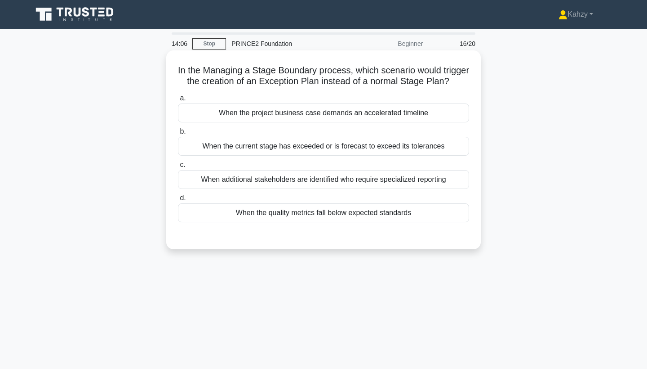
click at [426, 151] on div "When the current stage has exceeded or is forecast to exceed its tolerances" at bounding box center [323, 146] width 291 height 19
click at [178, 134] on input "b. When the current stage has exceeded or is forecast to exceed its tolerances" at bounding box center [178, 132] width 0 height 6
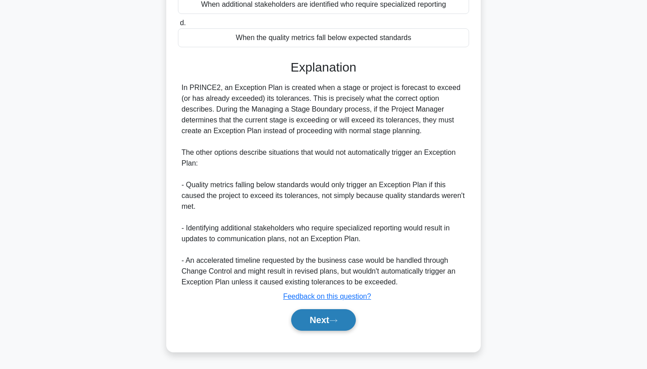
click at [326, 312] on button "Next" at bounding box center [323, 320] width 64 height 22
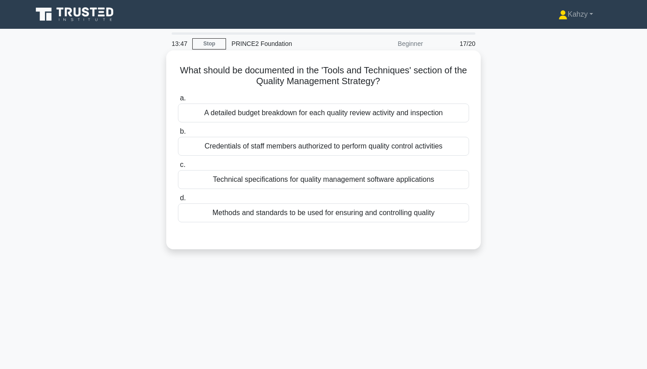
click at [407, 217] on div "Methods and standards to be used for ensuring and controlling quality" at bounding box center [323, 212] width 291 height 19
click at [178, 201] on input "d. Methods and standards to be used for ensuring and controlling quality" at bounding box center [178, 198] width 0 height 6
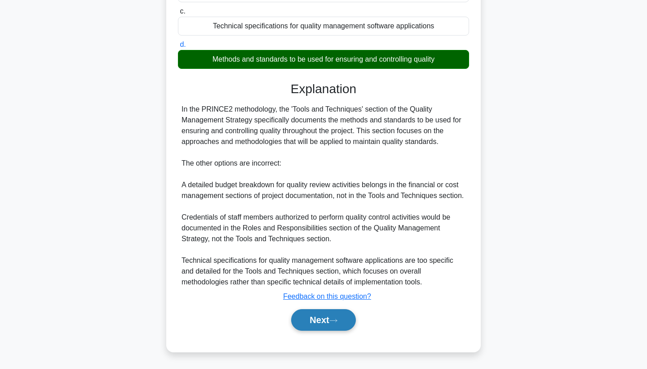
click at [338, 319] on icon at bounding box center [333, 320] width 8 height 5
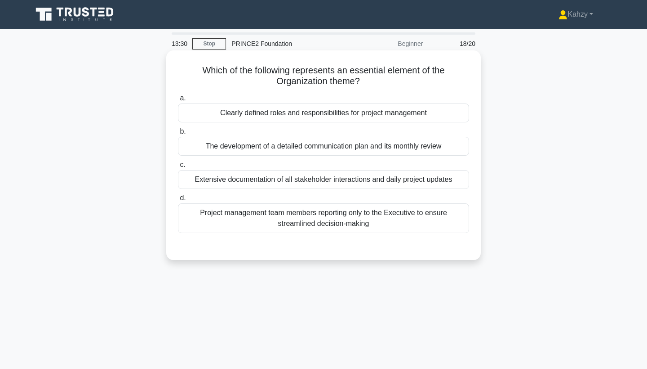
click at [436, 107] on div "Clearly defined roles and responsibilities for project management" at bounding box center [323, 112] width 291 height 19
click at [178, 101] on input "a. Clearly defined roles and responsibilities for project management" at bounding box center [178, 98] width 0 height 6
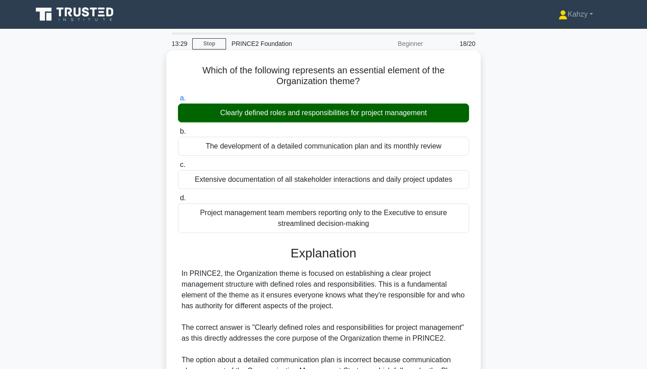
scroll to position [207, 0]
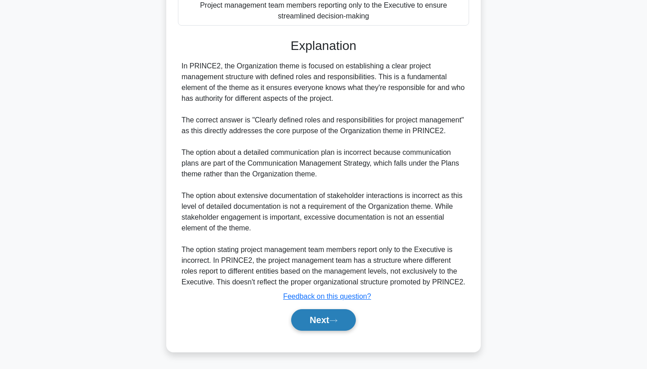
click at [334, 318] on icon at bounding box center [333, 320] width 8 height 5
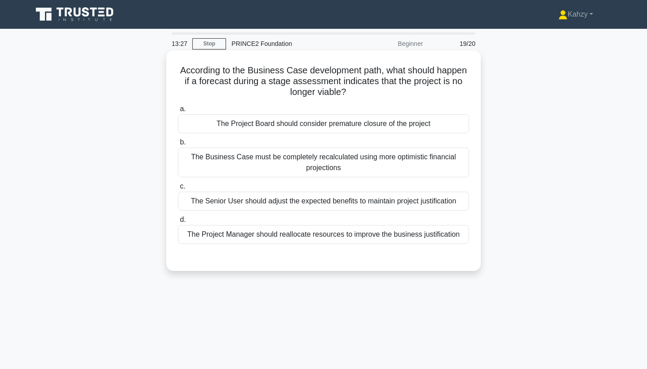
scroll to position [0, 0]
click at [436, 122] on div "The Project Board should consider premature closure of the project" at bounding box center [323, 123] width 291 height 19
click at [178, 112] on input "a. The Project Board should consider premature closure of the project" at bounding box center [178, 109] width 0 height 6
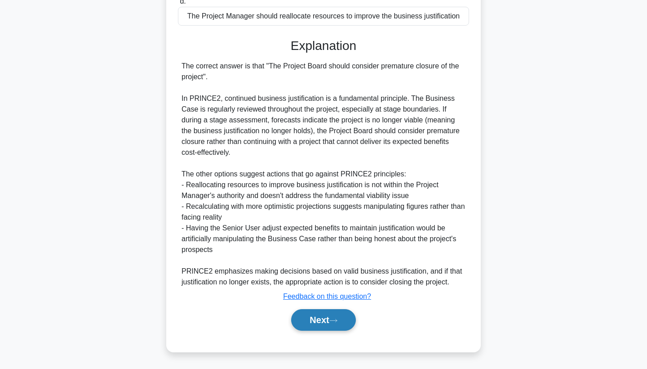
click at [332, 323] on button "Next" at bounding box center [323, 320] width 64 height 22
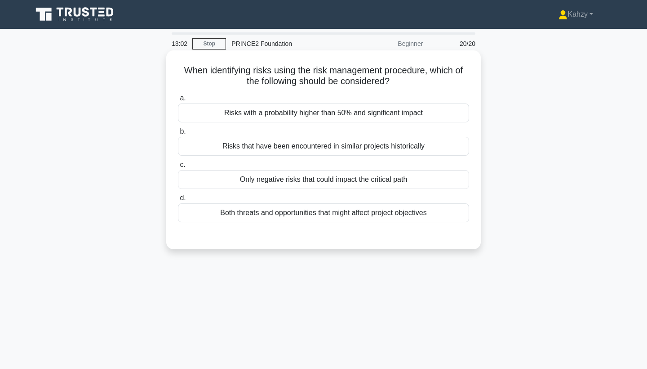
click at [363, 216] on div "Both threats and opportunities that might affect project objectives" at bounding box center [323, 212] width 291 height 19
click at [178, 201] on input "d. Both threats and opportunities that might affect project objectives" at bounding box center [178, 198] width 0 height 6
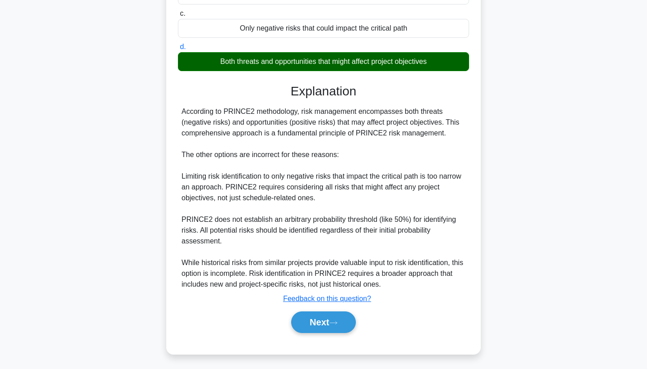
scroll to position [153, 0]
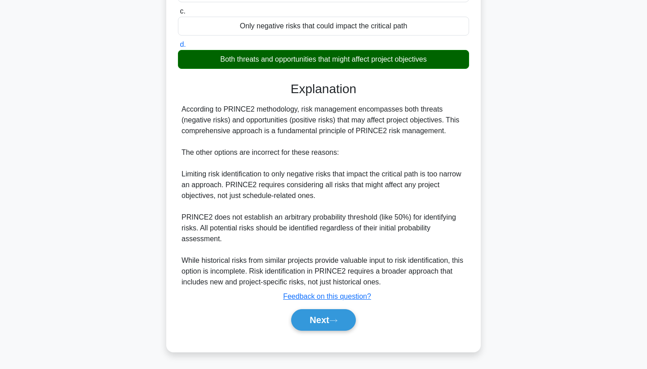
click at [320, 333] on div "Next" at bounding box center [323, 319] width 291 height 29
click at [321, 328] on button "Next" at bounding box center [323, 320] width 64 height 22
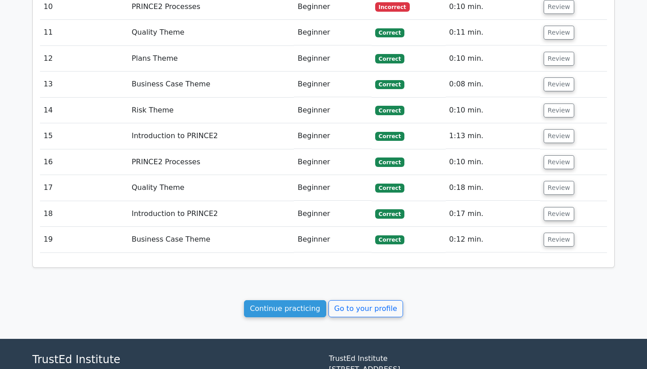
scroll to position [1286, 0]
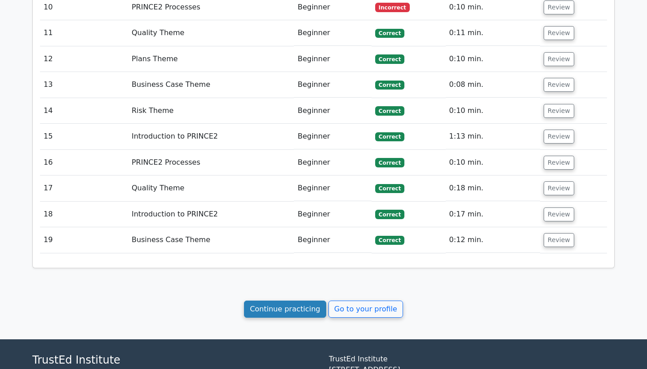
click at [293, 300] on link "Continue practicing" at bounding box center [285, 308] width 82 height 17
